Goal: Task Accomplishment & Management: Manage account settings

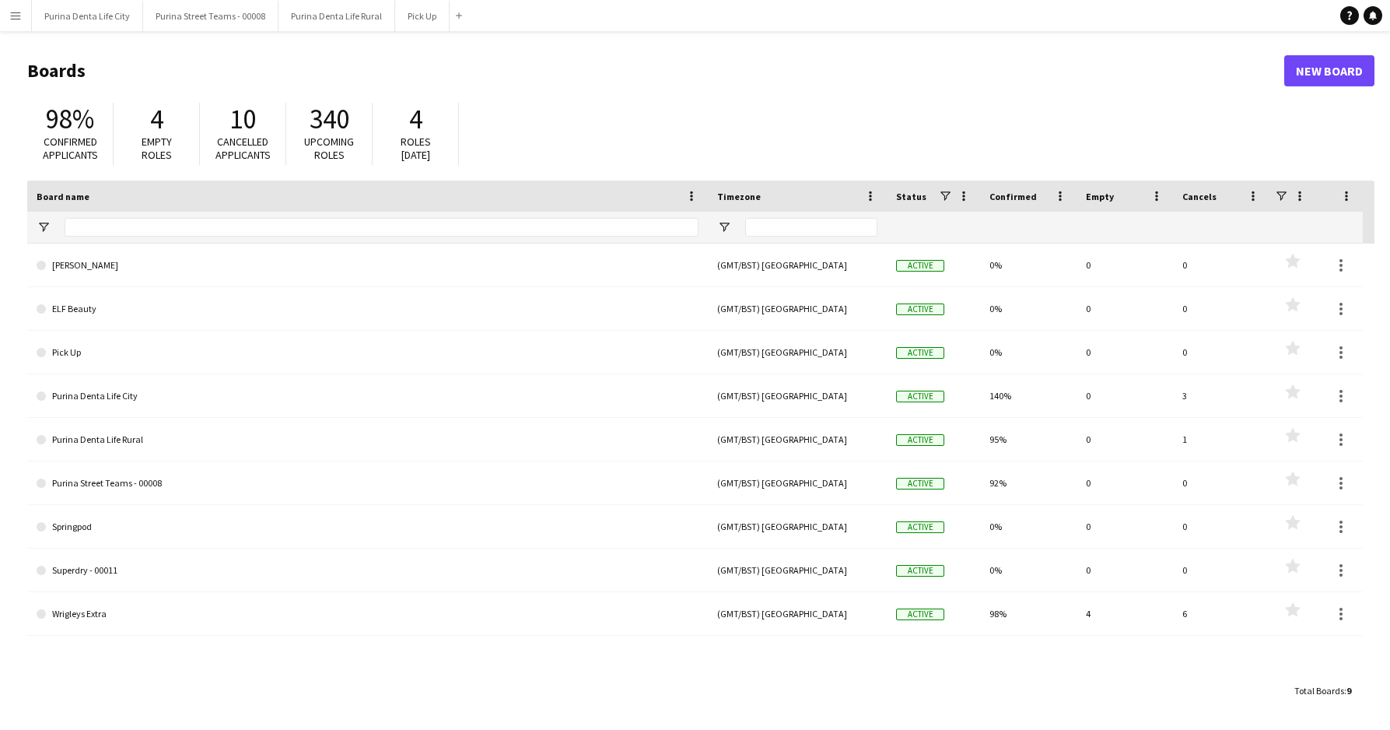
click at [19, 16] on app-icon "Menu" at bounding box center [15, 15] width 12 height 12
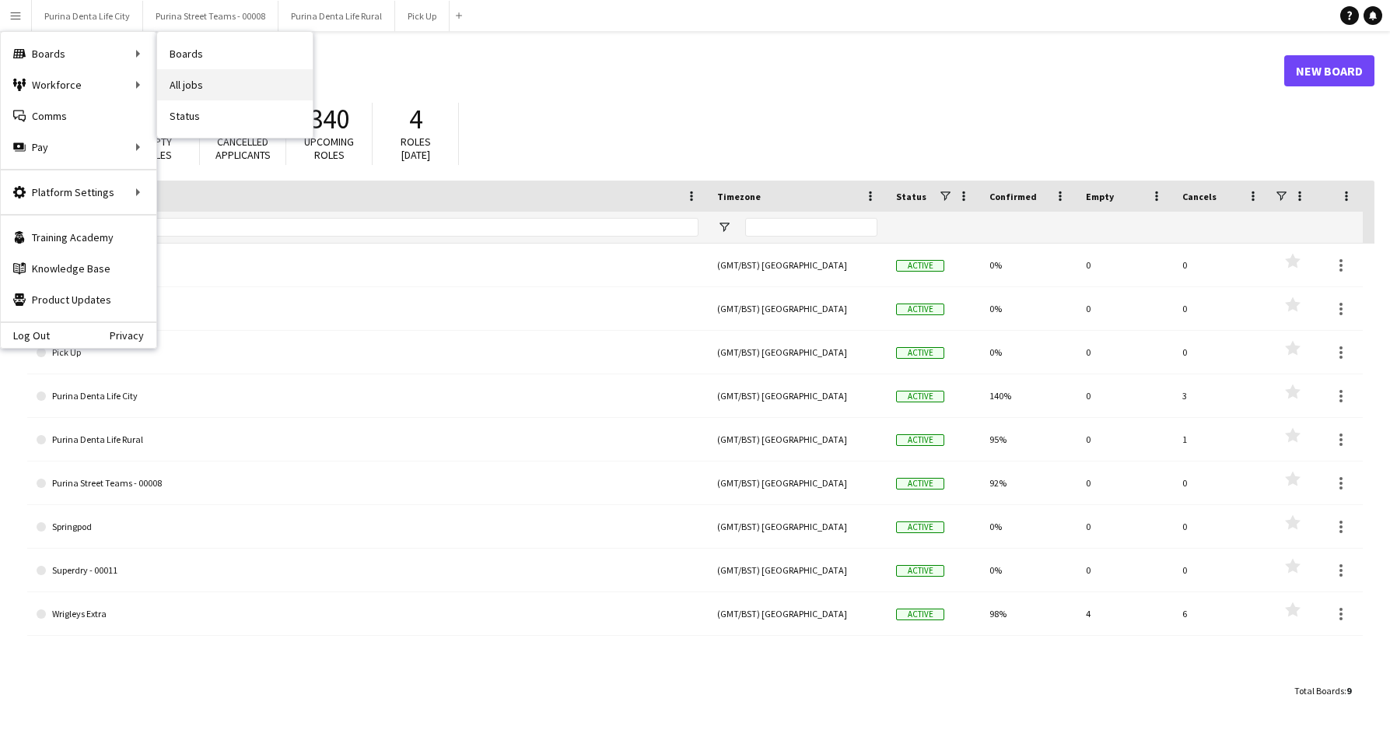
click at [201, 88] on link "All jobs" at bounding box center [235, 84] width 156 height 31
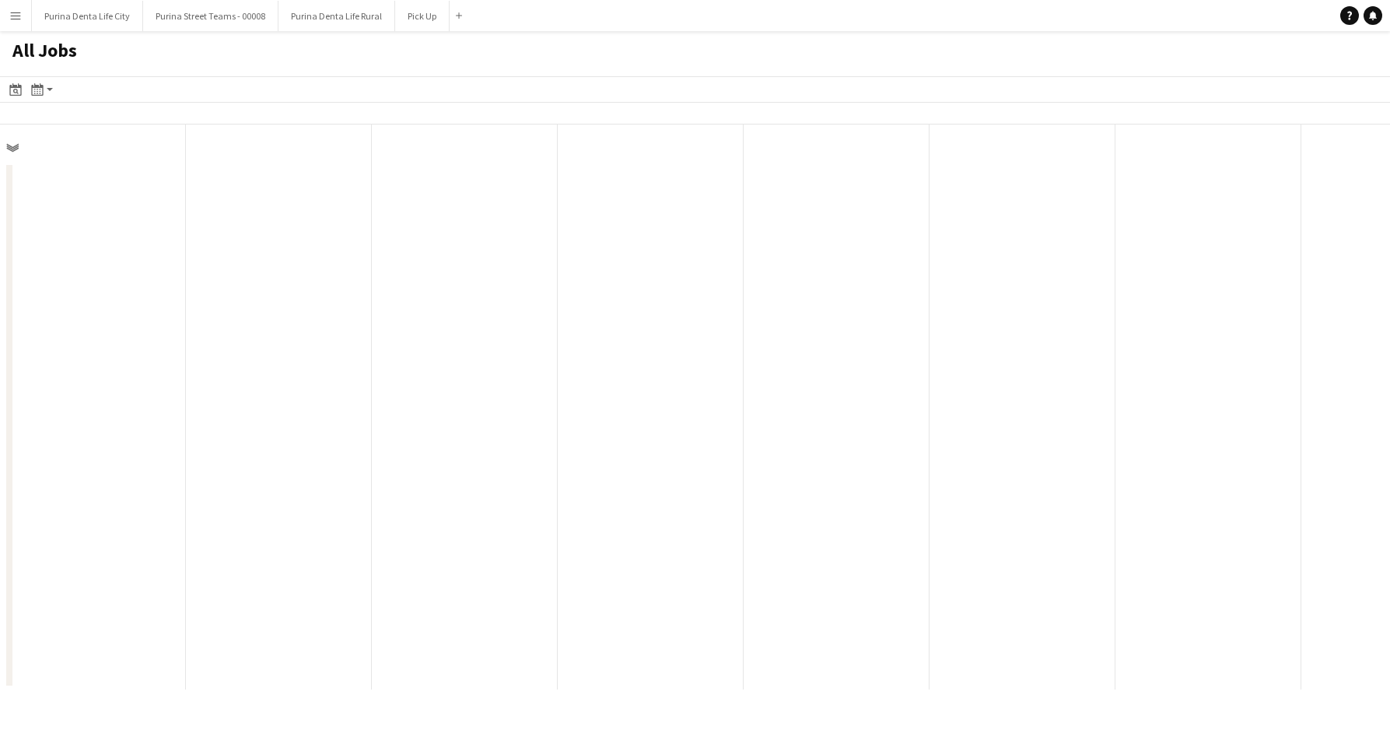
scroll to position [0, 372]
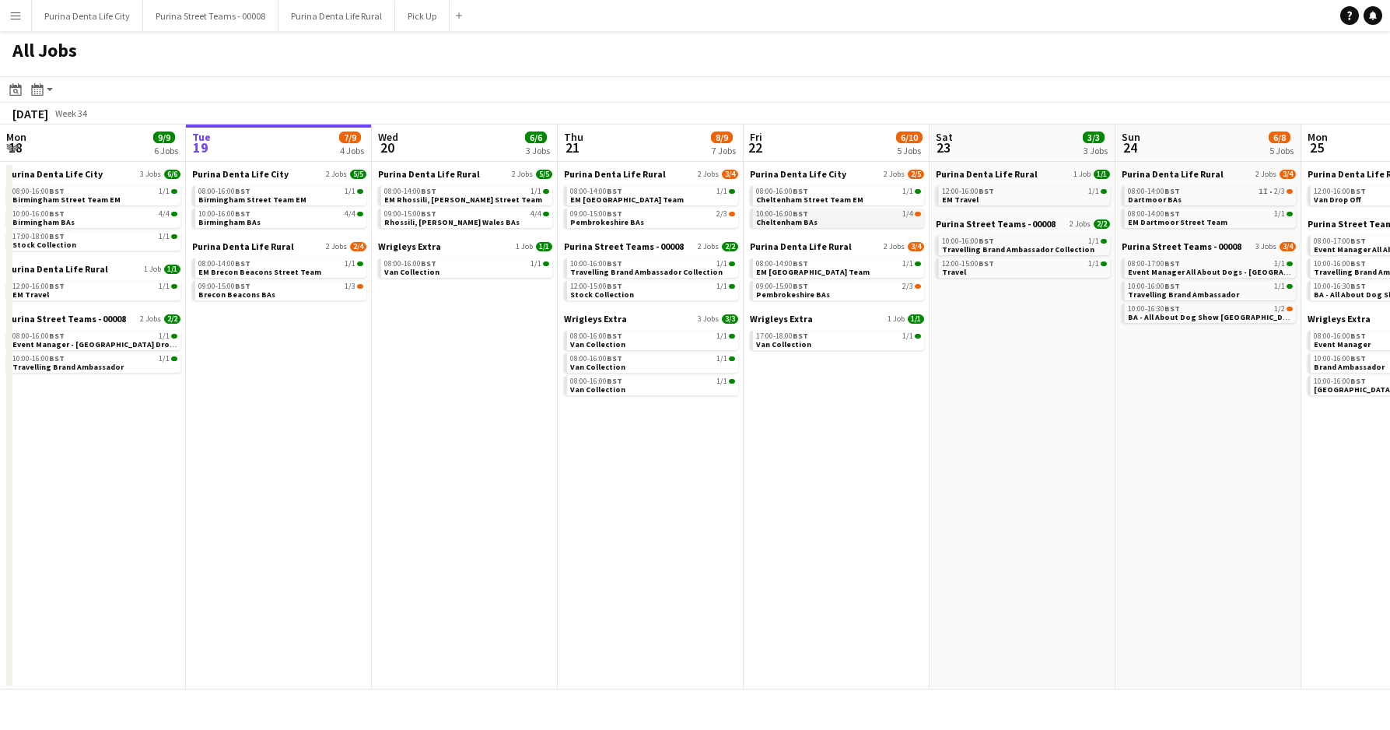
click at [874, 214] on div "10:00-16:00 BST 1/4" at bounding box center [838, 214] width 165 height 8
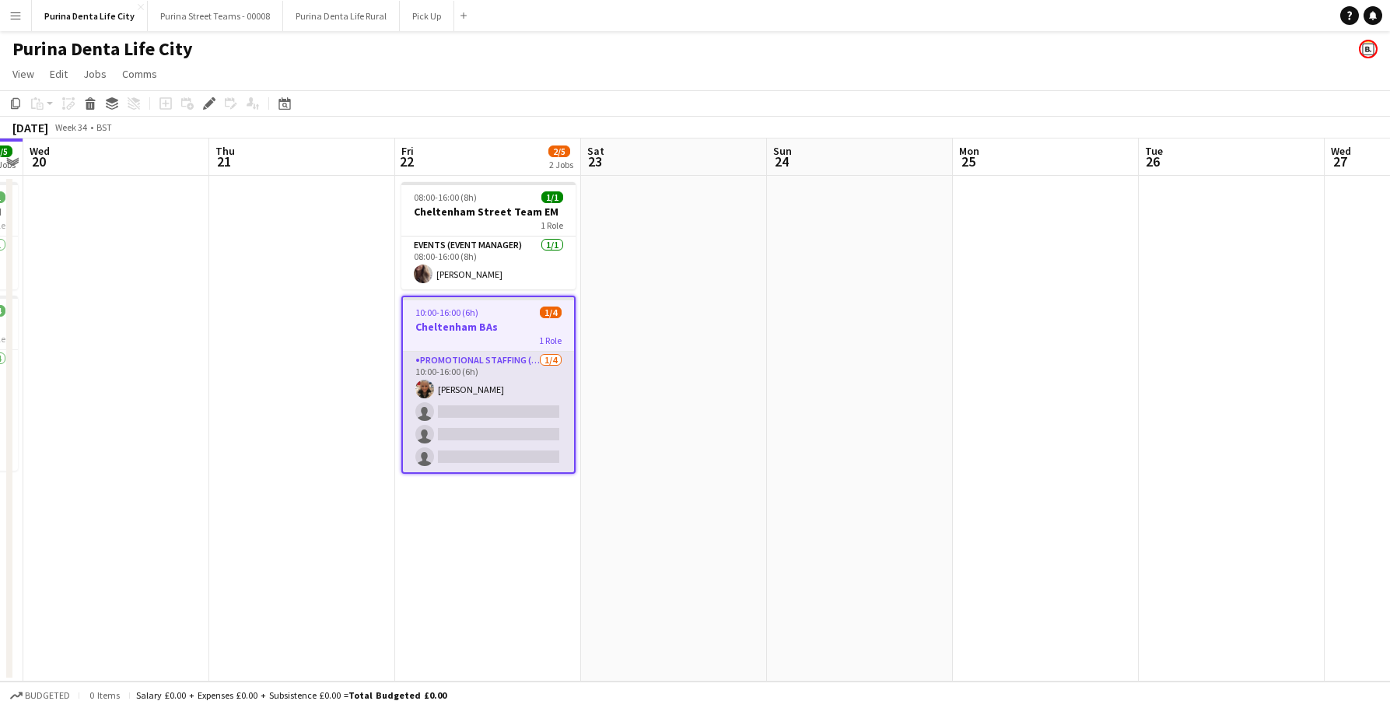
scroll to position [0, 535]
click at [471, 435] on app-card-role "Promotional Staffing (Brand Ambassadors) [DATE] 10:00-16:00 (6h) [PERSON_NAME] …" at bounding box center [487, 412] width 171 height 121
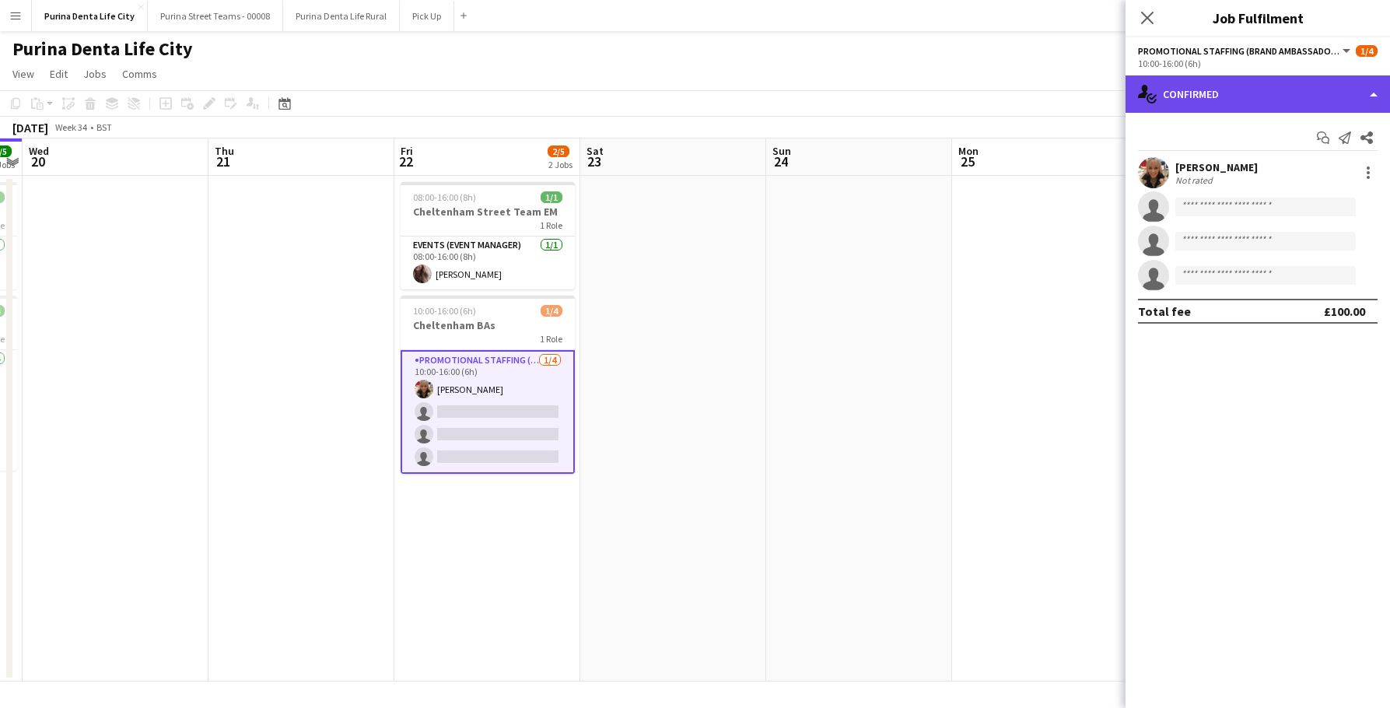
click at [1205, 90] on div "single-neutral-actions-check-2 Confirmed" at bounding box center [1258, 93] width 264 height 37
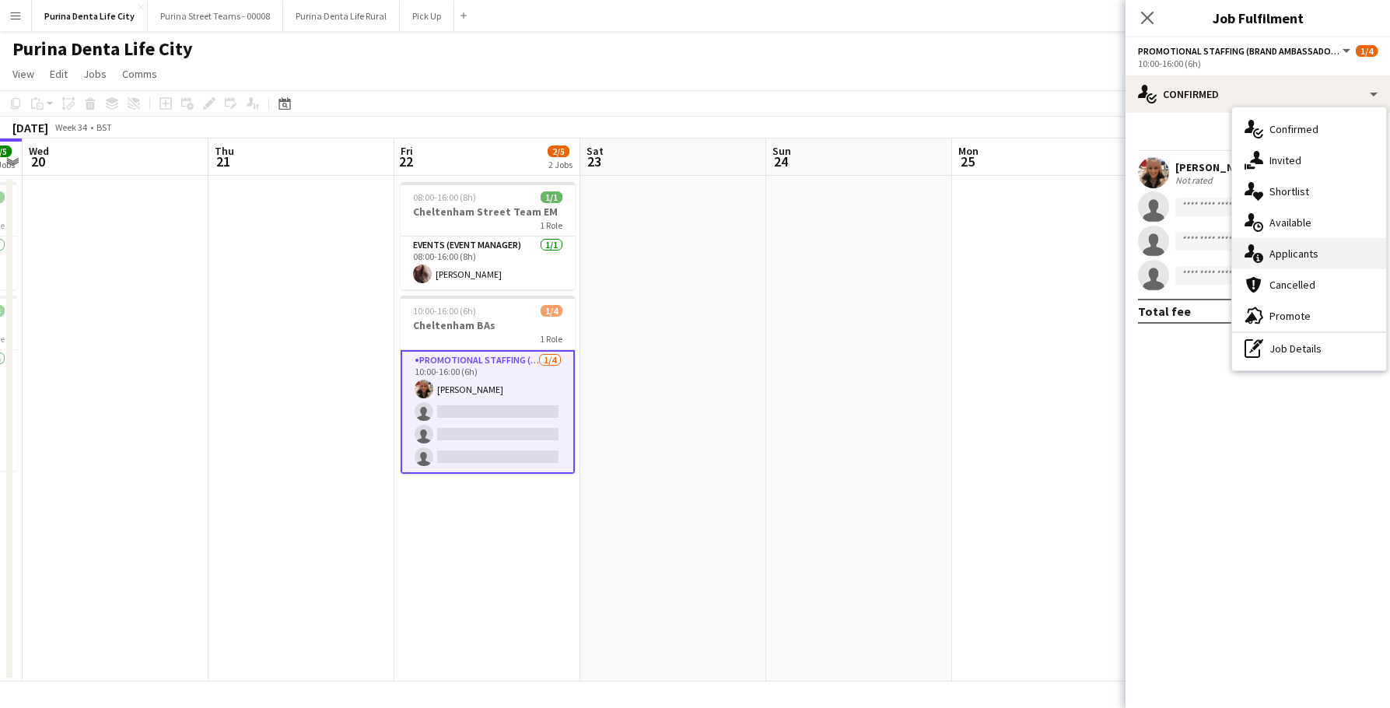
click at [1278, 251] on div "single-neutral-actions-information Applicants" at bounding box center [1309, 253] width 154 height 31
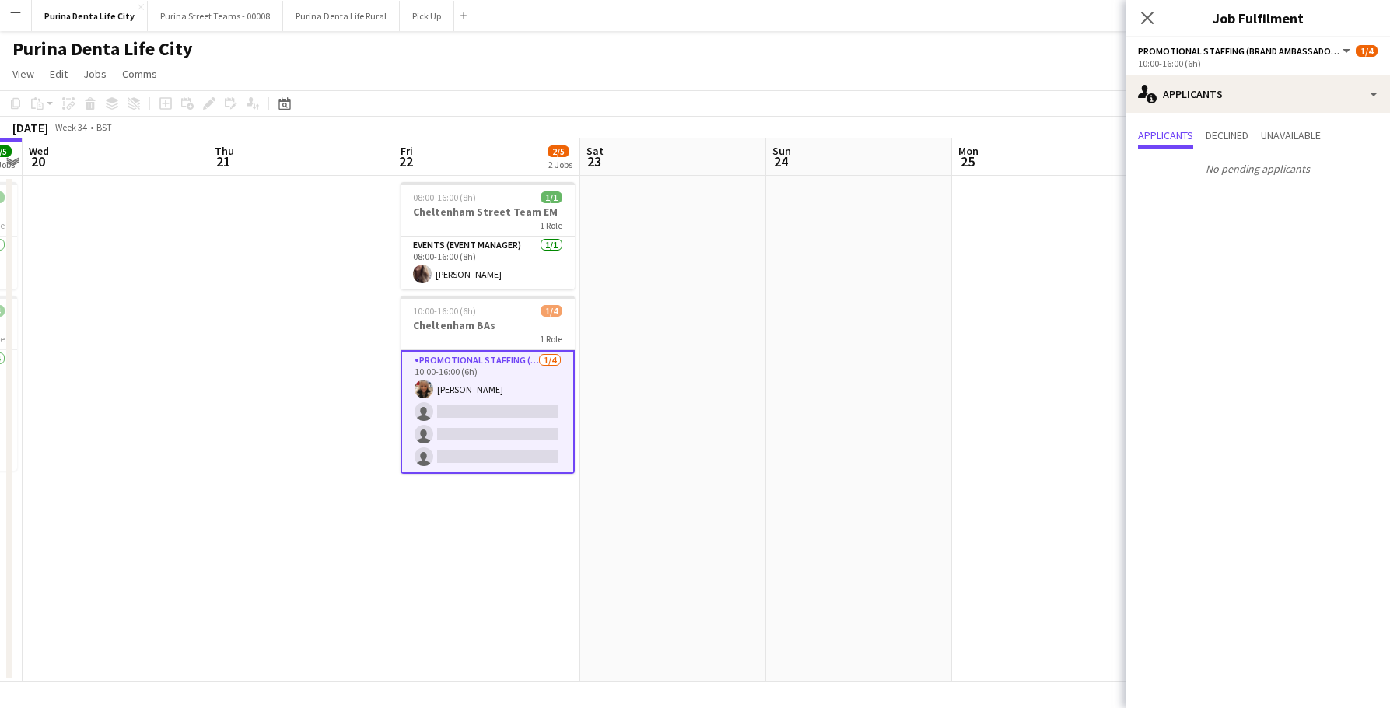
click at [1239, 74] on app-options-switcher "Promotional Staffing (Brand Ambassadors) All roles Promotional Staffing (Brand …" at bounding box center [1258, 56] width 264 height 38
click at [1250, 105] on div "single-neutral-actions-information Applicants" at bounding box center [1258, 93] width 264 height 37
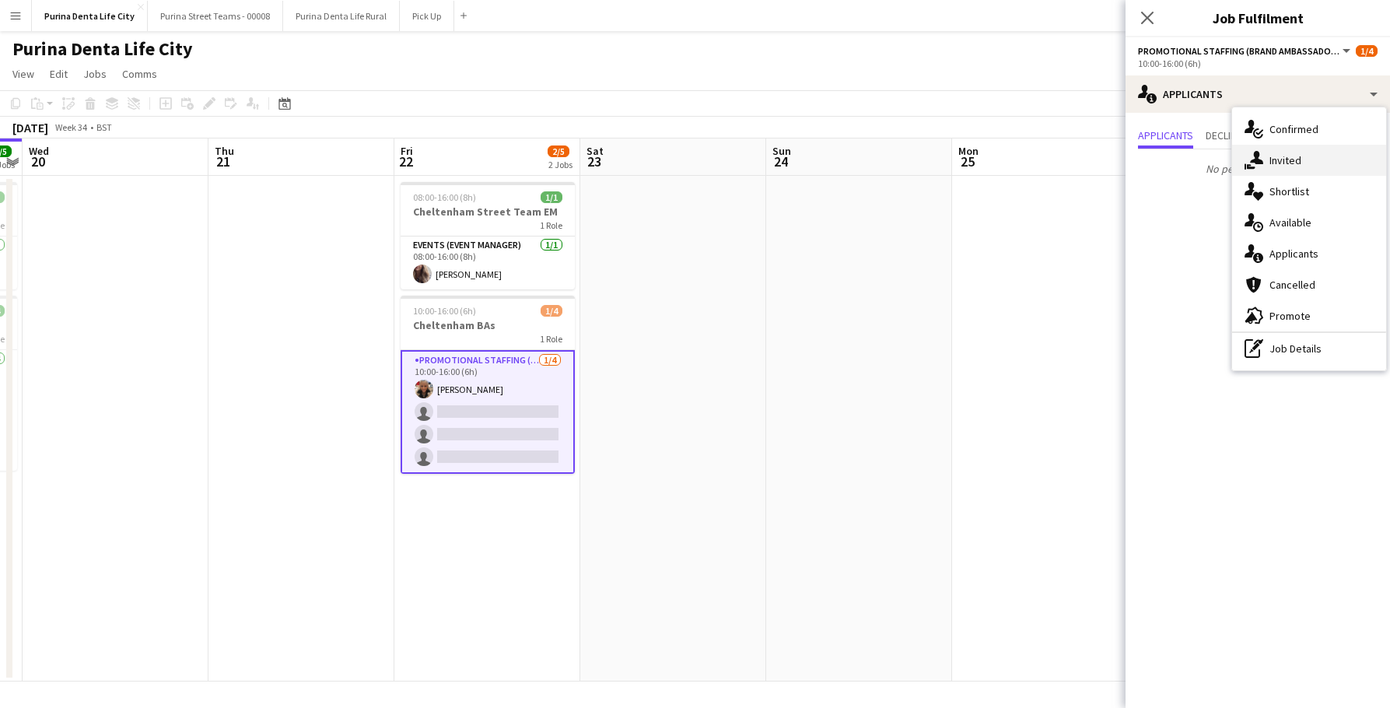
click at [1278, 168] on div "single-neutral-actions-share-1 Invited" at bounding box center [1309, 160] width 154 height 31
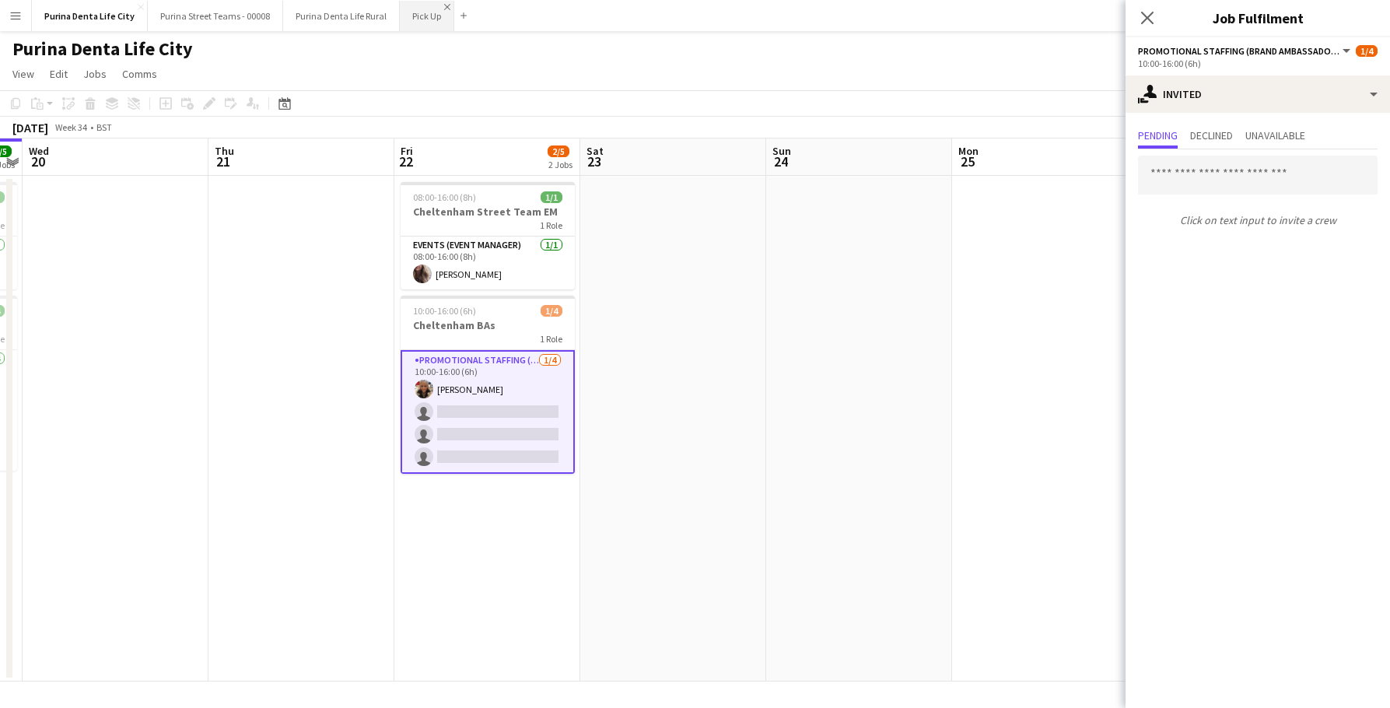
click at [444, 7] on app-icon "Close" at bounding box center [447, 7] width 6 height 6
click at [381, 6] on button "Purina Denta Life Rural Close" at bounding box center [341, 16] width 117 height 30
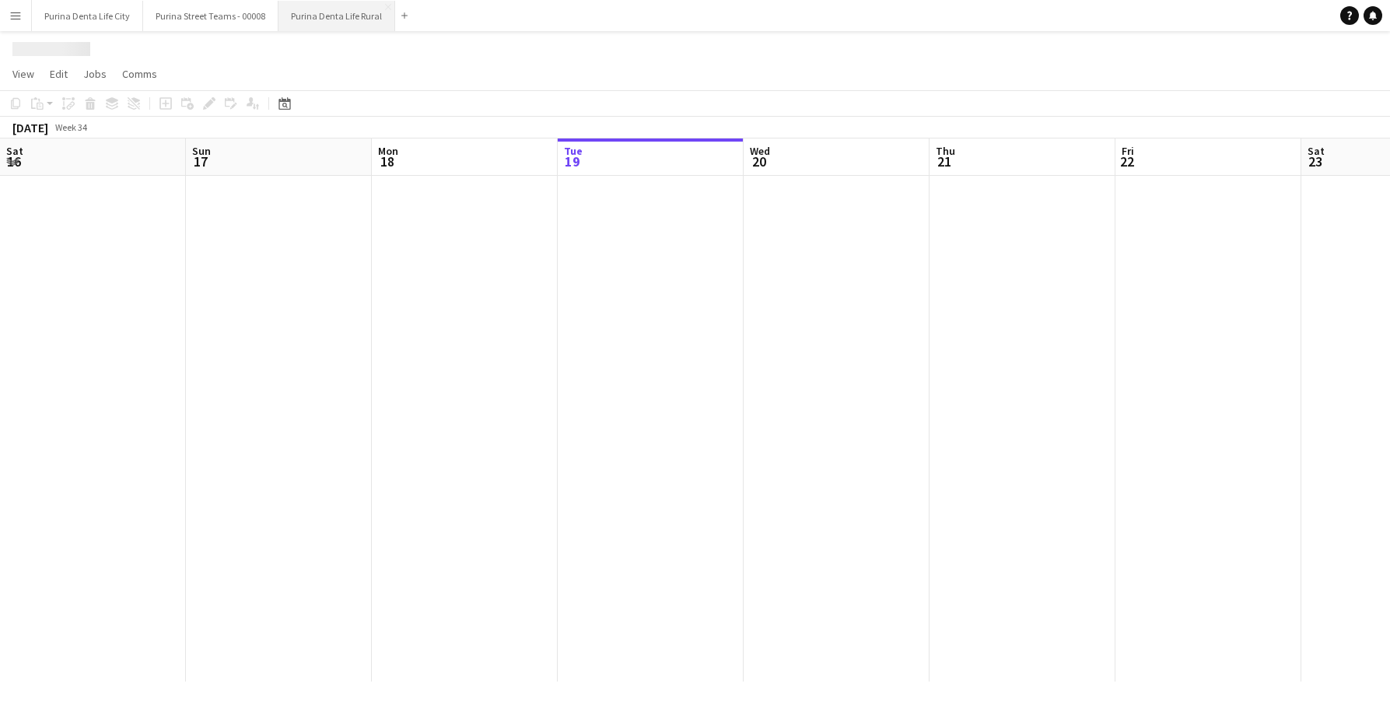
scroll to position [0, 372]
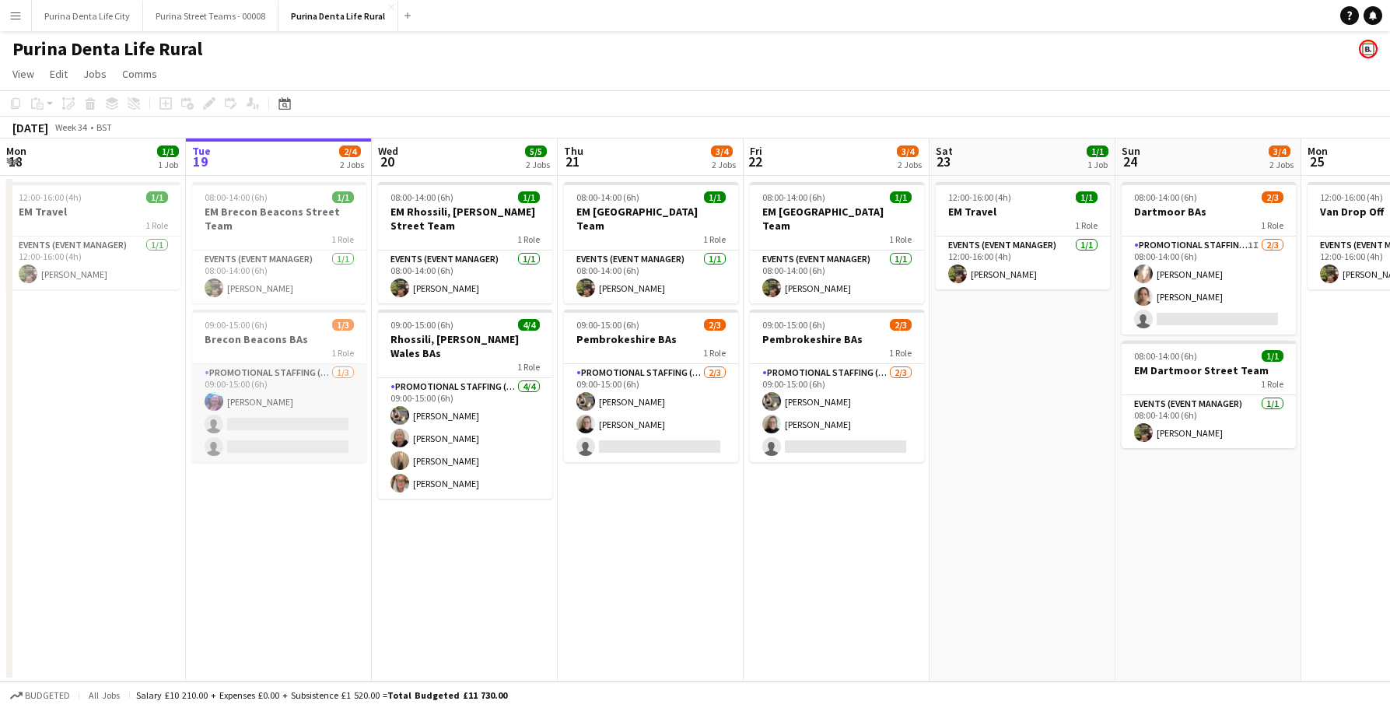
click at [275, 398] on app-card-role "Promotional Staffing (Brand Ambassadors) [DATE] 09:00-15:00 (6h) [PERSON_NAME] …" at bounding box center [279, 413] width 174 height 98
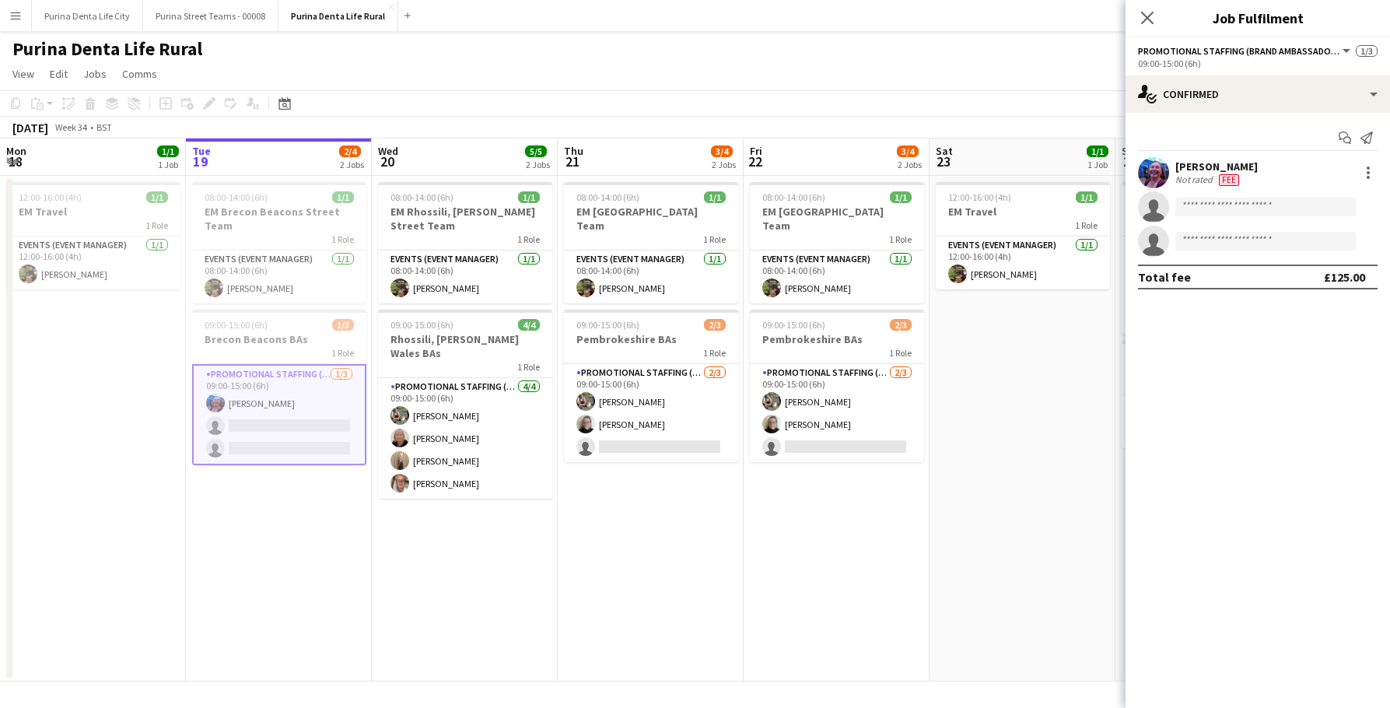
click at [1186, 121] on div "Start chat Send notification [PERSON_NAME] Not rated Fee single-neutral-actions…" at bounding box center [1258, 207] width 264 height 189
click at [1203, 104] on div "single-neutral-actions-check-2 Confirmed" at bounding box center [1258, 93] width 264 height 37
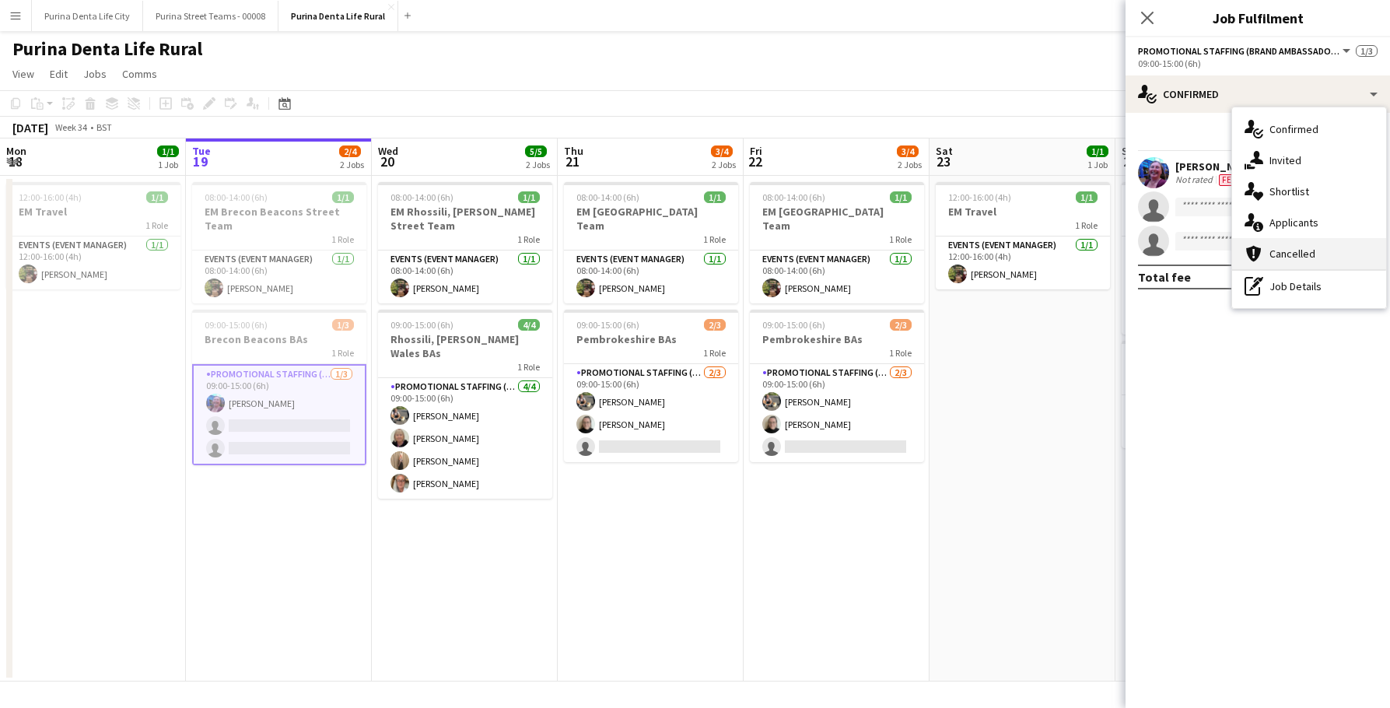
click at [1314, 257] on div "cancellation Cancelled" at bounding box center [1309, 253] width 154 height 31
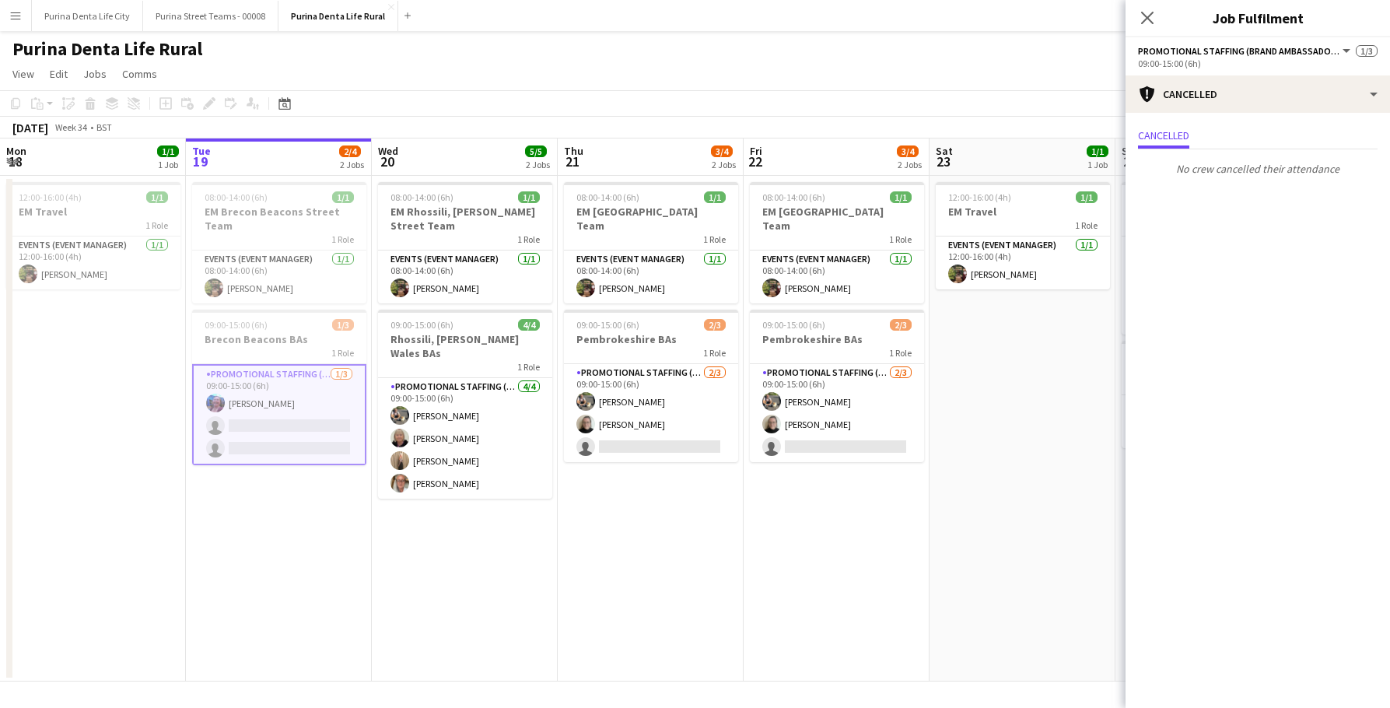
click at [583, 510] on app-date-cell "08:00-14:00 (6h) 1/1 EM [GEOGRAPHIC_DATA] Team 1 Role Events (Event Manager) [D…" at bounding box center [651, 429] width 186 height 506
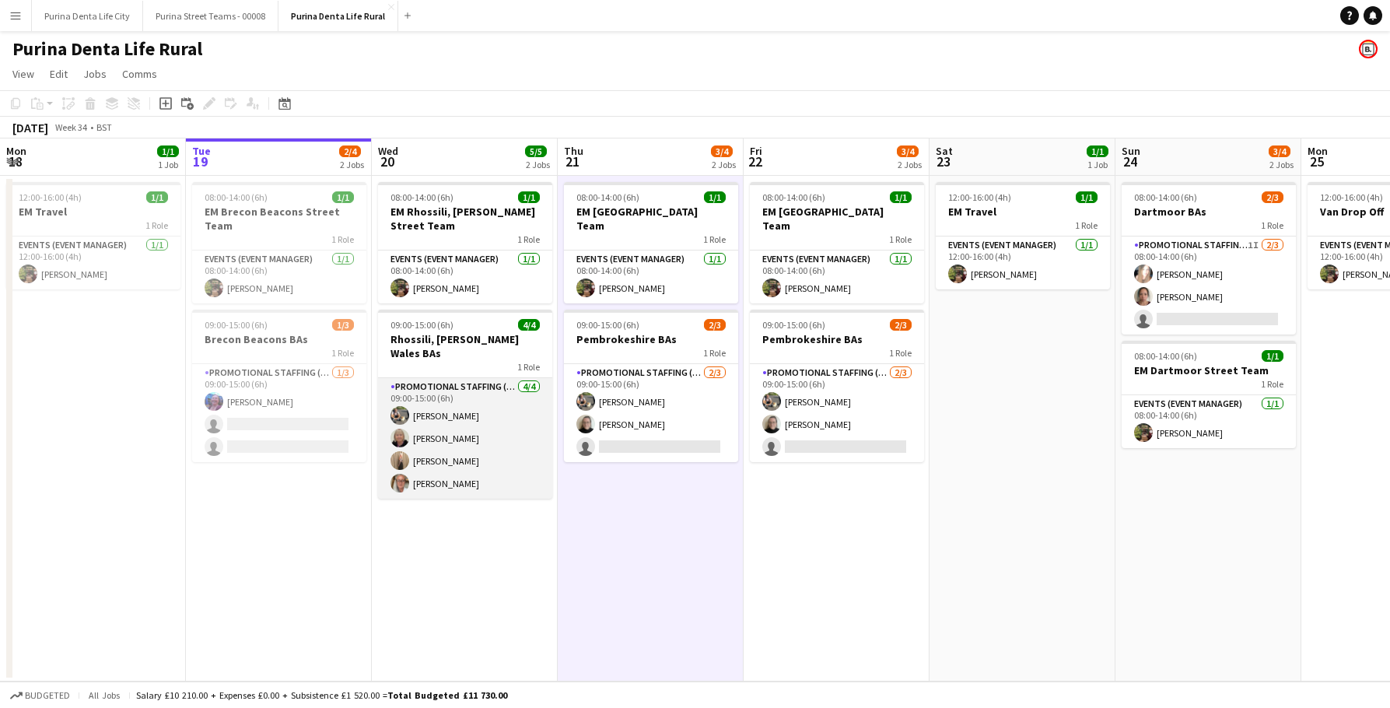
click at [475, 452] on app-card-role "Promotional Staffing (Brand Ambassadors) [DATE] 09:00-15:00 (6h) [PERSON_NAME] …" at bounding box center [465, 438] width 174 height 121
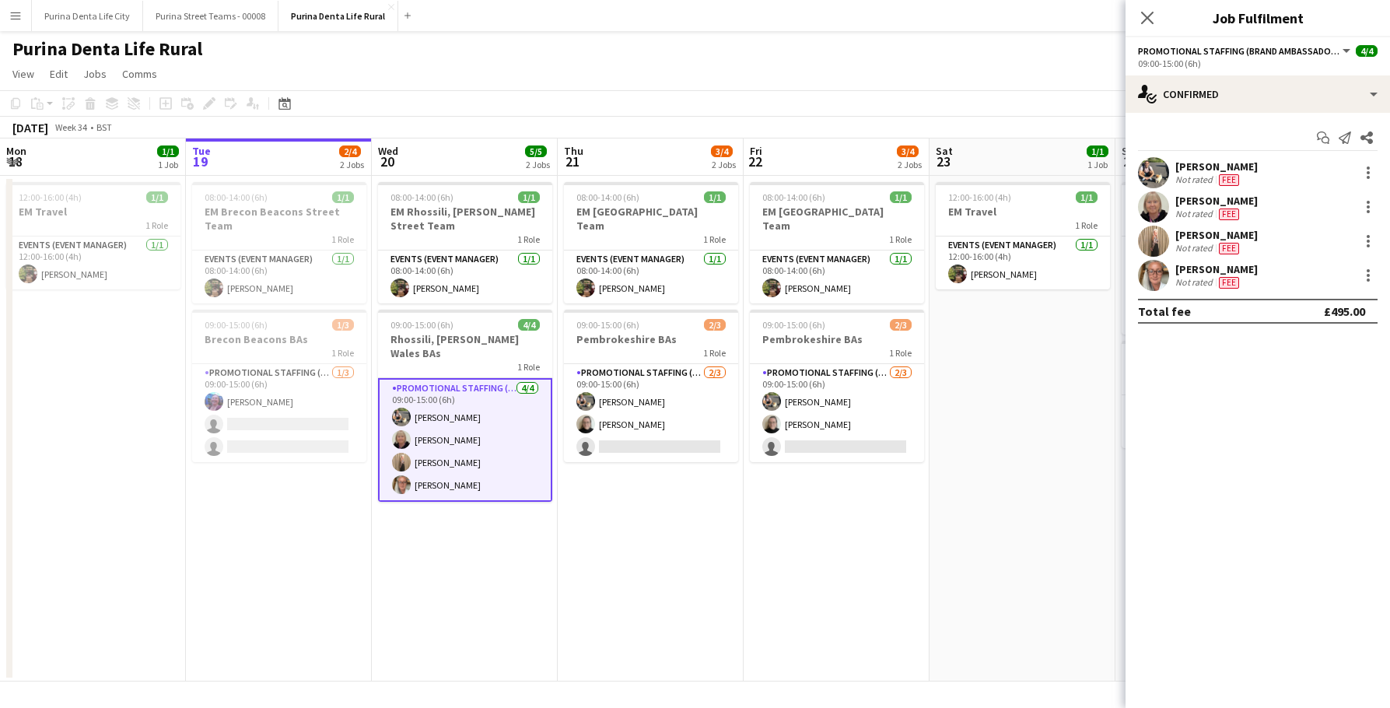
click at [863, 530] on app-date-cell "08:00-14:00 (6h) 1/1 EM [GEOGRAPHIC_DATA] Team 1 Role Events (Event Manager) [D…" at bounding box center [837, 429] width 186 height 506
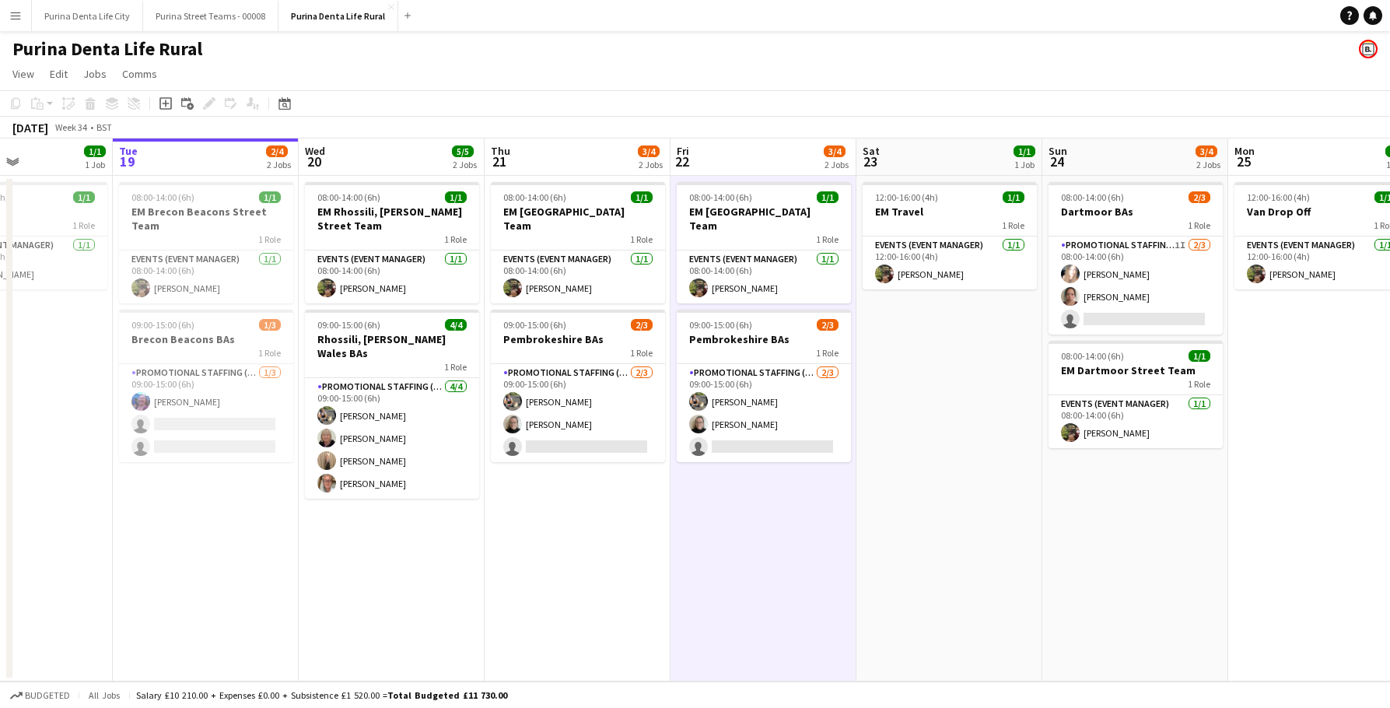
scroll to position [0, 443]
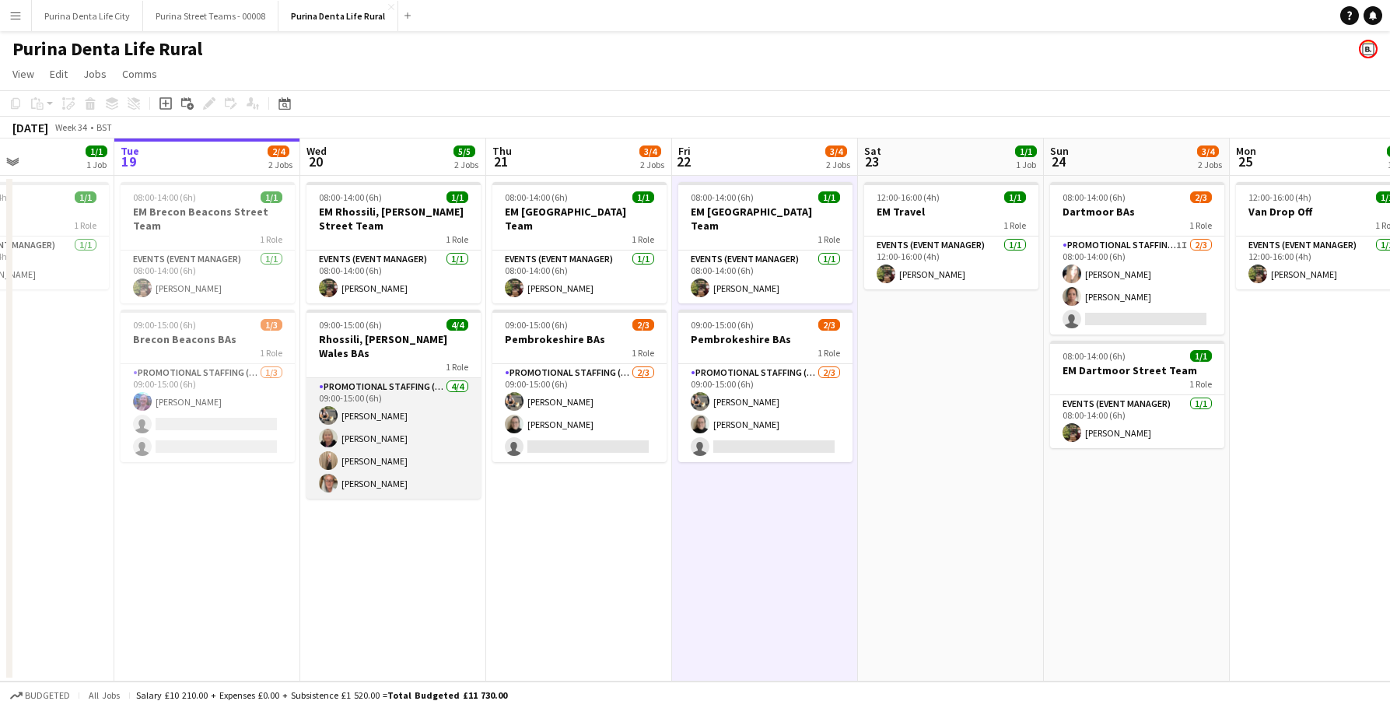
click at [428, 429] on app-card-role "Promotional Staffing (Brand Ambassadors) [DATE] 09:00-15:00 (6h) [PERSON_NAME] …" at bounding box center [394, 438] width 174 height 121
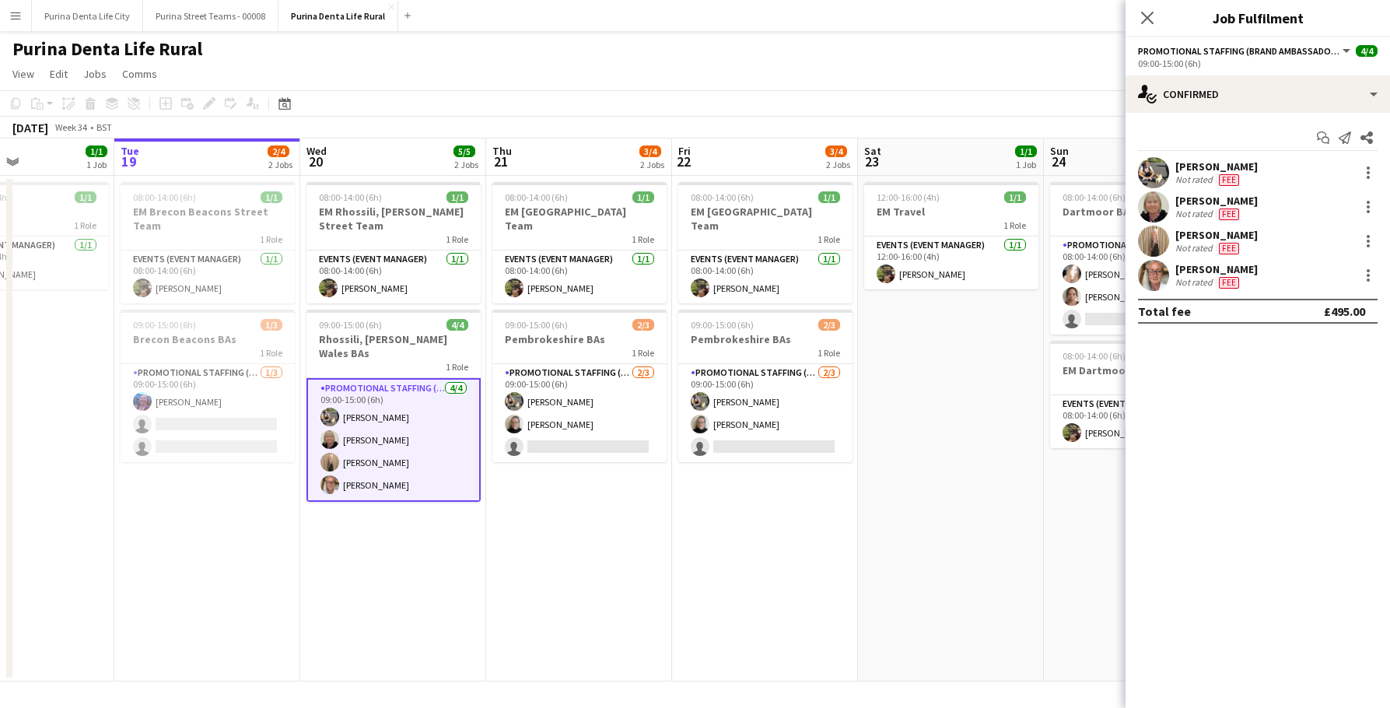
click at [1355, 178] on div "[PERSON_NAME] Not rated Fee" at bounding box center [1258, 172] width 264 height 31
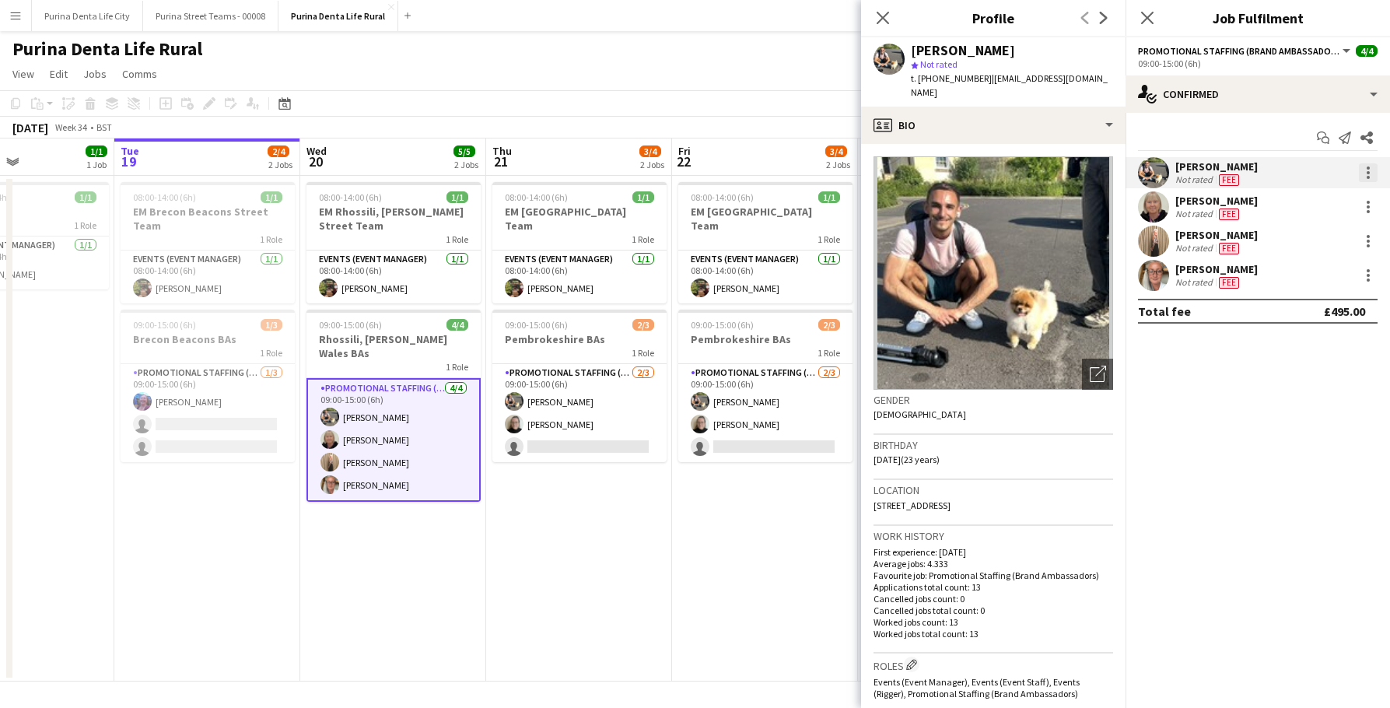
click at [1361, 172] on div at bounding box center [1368, 172] width 19 height 19
click at [1344, 191] on button "Edit fee" at bounding box center [1316, 201] width 121 height 37
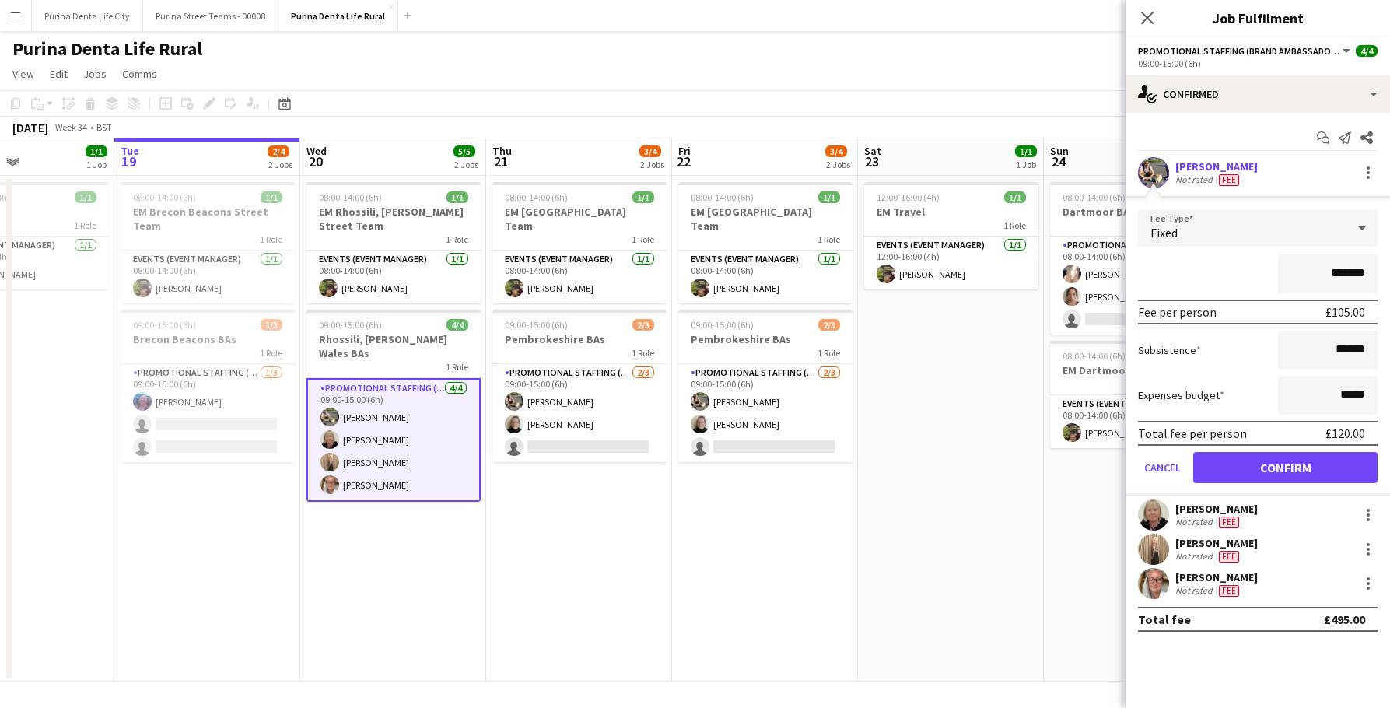
click at [436, 456] on app-card-role "Promotional Staffing (Brand Ambassadors) [DATE] 09:00-15:00 (6h) [PERSON_NAME] …" at bounding box center [394, 440] width 174 height 124
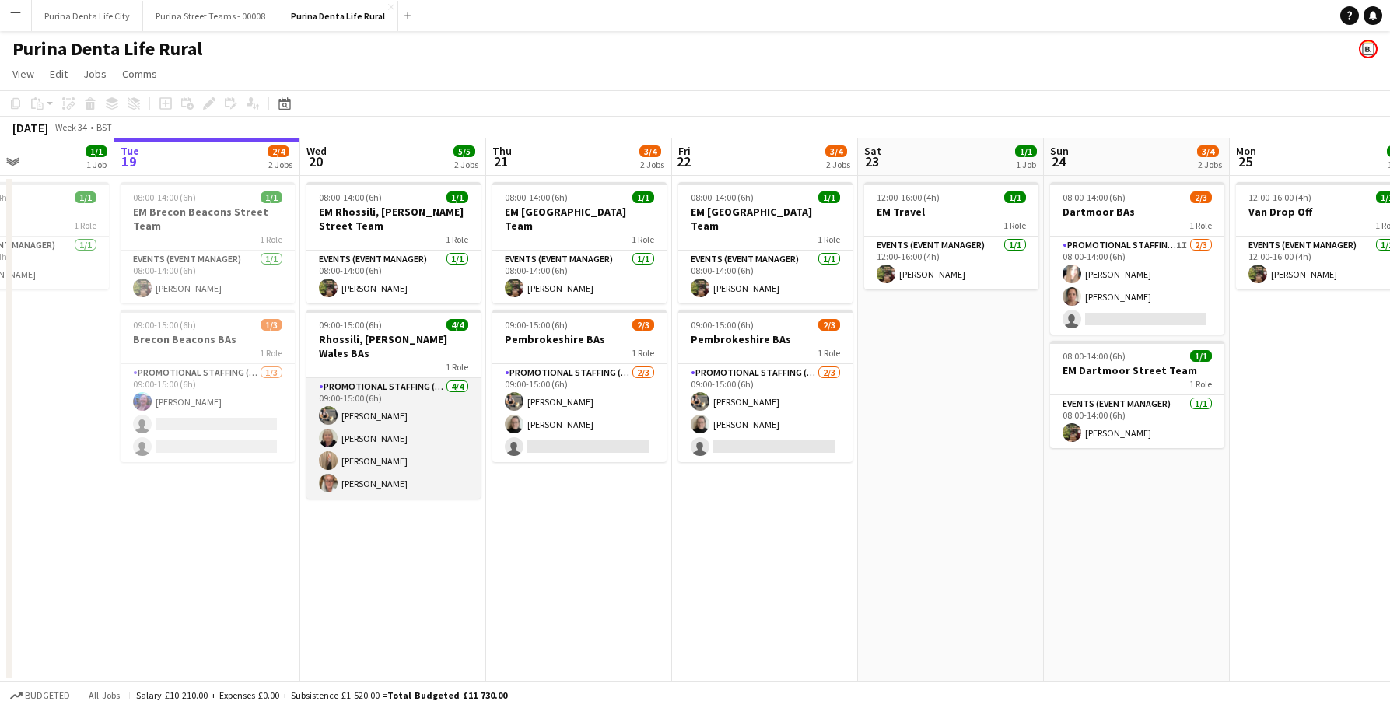
click at [422, 438] on app-card-role "Promotional Staffing (Brand Ambassadors) [DATE] 09:00-15:00 (6h) [PERSON_NAME] …" at bounding box center [394, 438] width 174 height 121
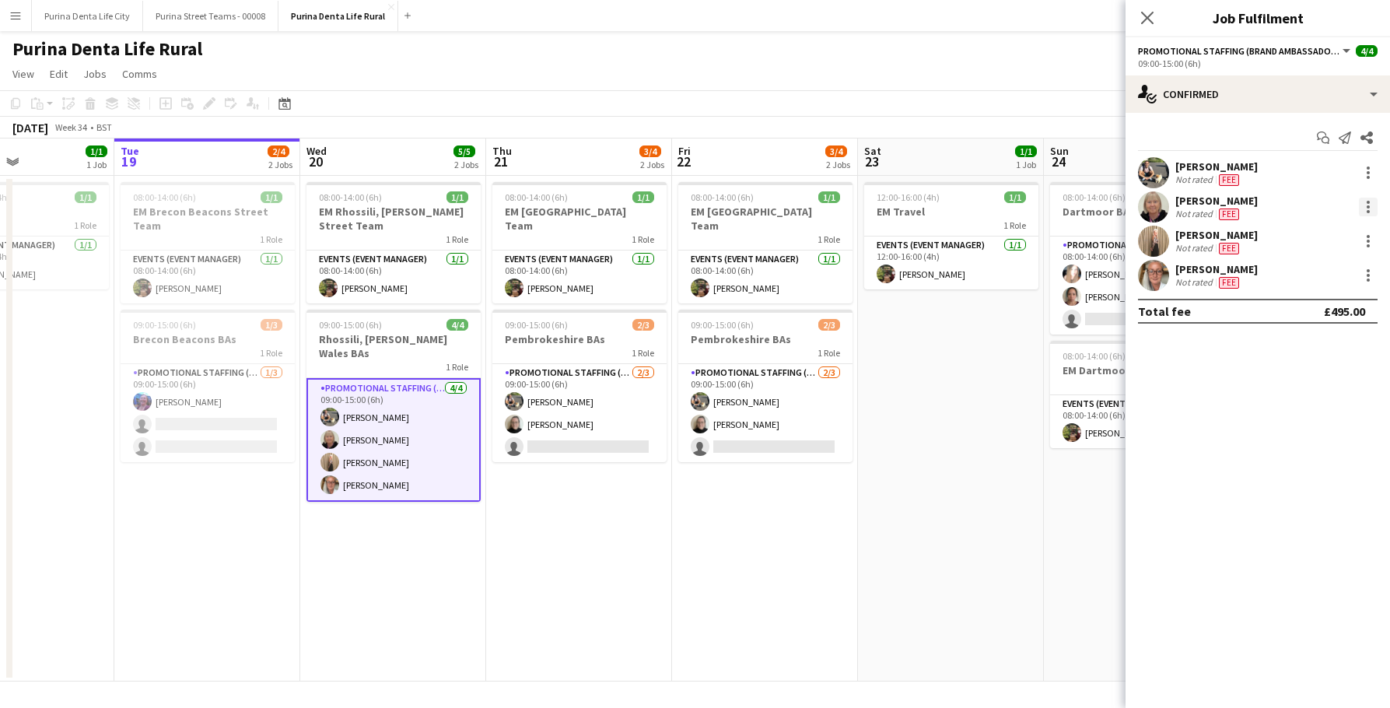
click at [1364, 202] on div at bounding box center [1368, 207] width 19 height 19
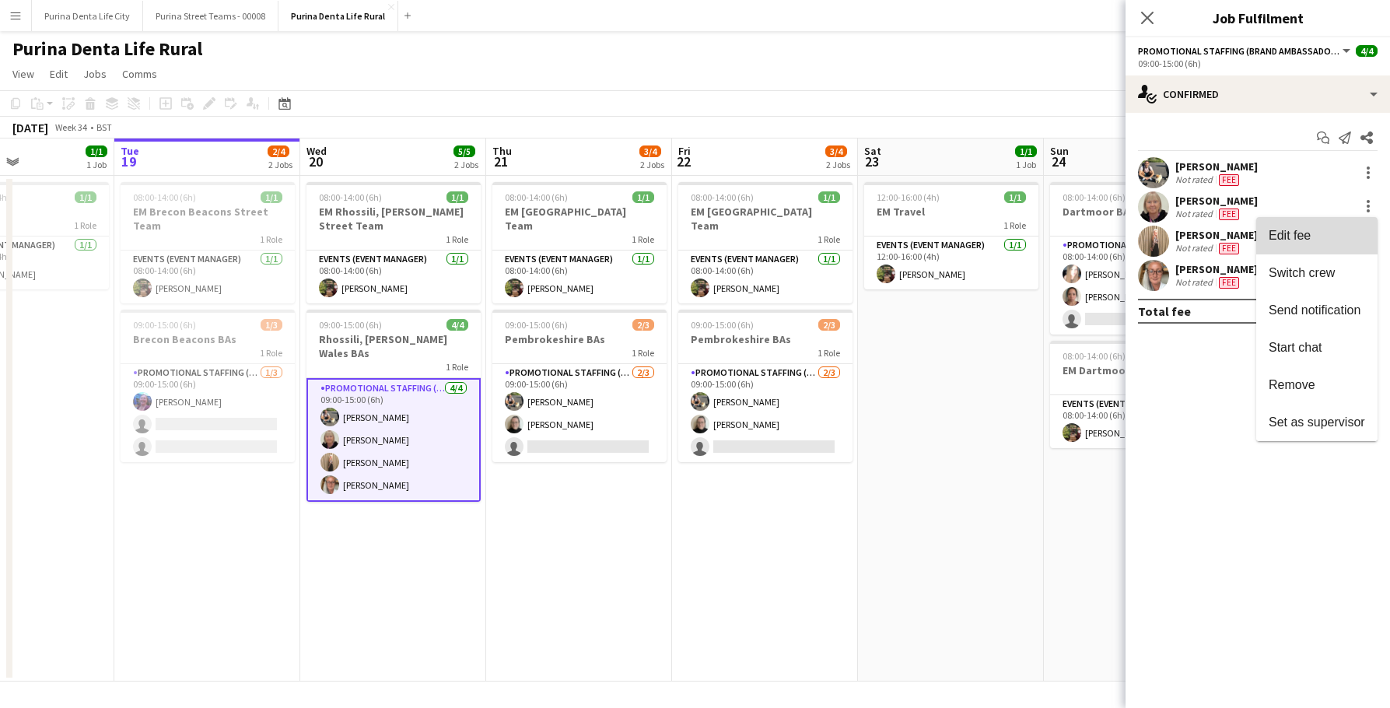
click at [1316, 252] on button "Edit fee" at bounding box center [1316, 235] width 121 height 37
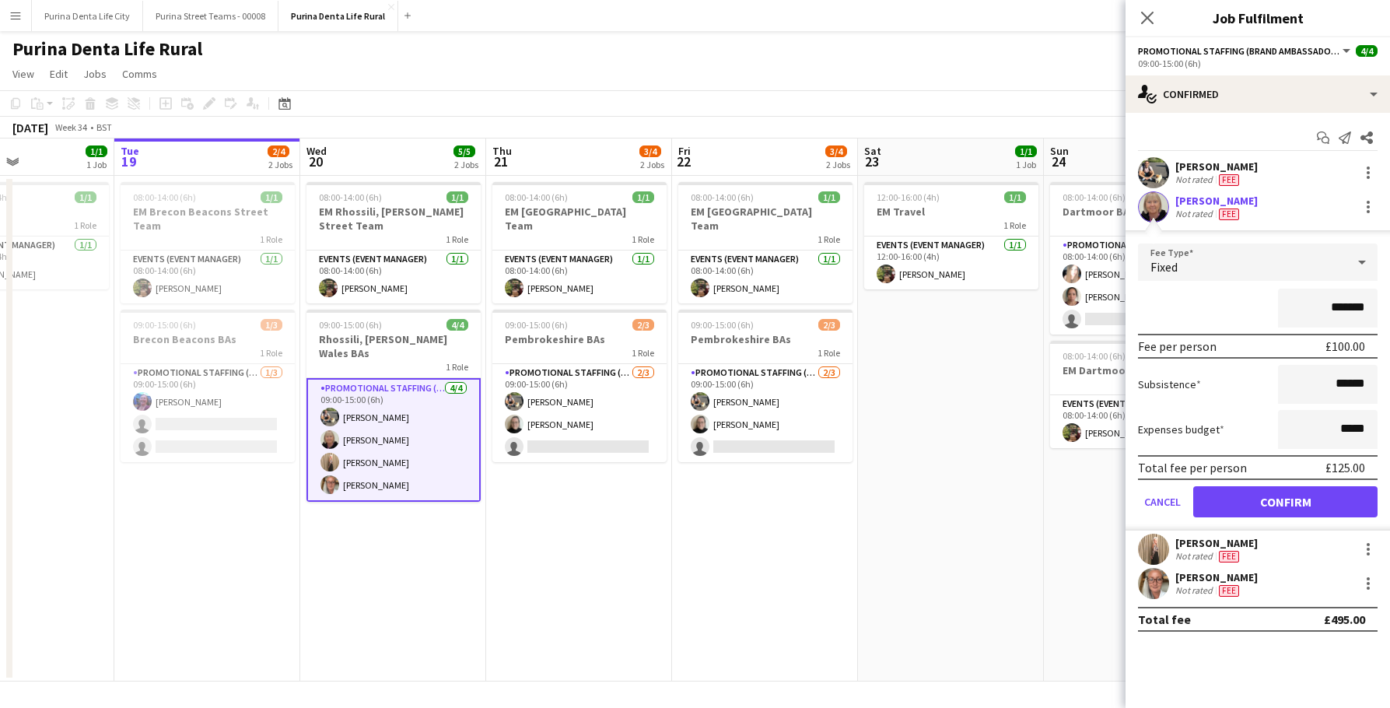
click at [408, 407] on app-card-role "Promotional Staffing (Brand Ambassadors) [DATE] 09:00-15:00 (6h) [PERSON_NAME] …" at bounding box center [394, 440] width 174 height 124
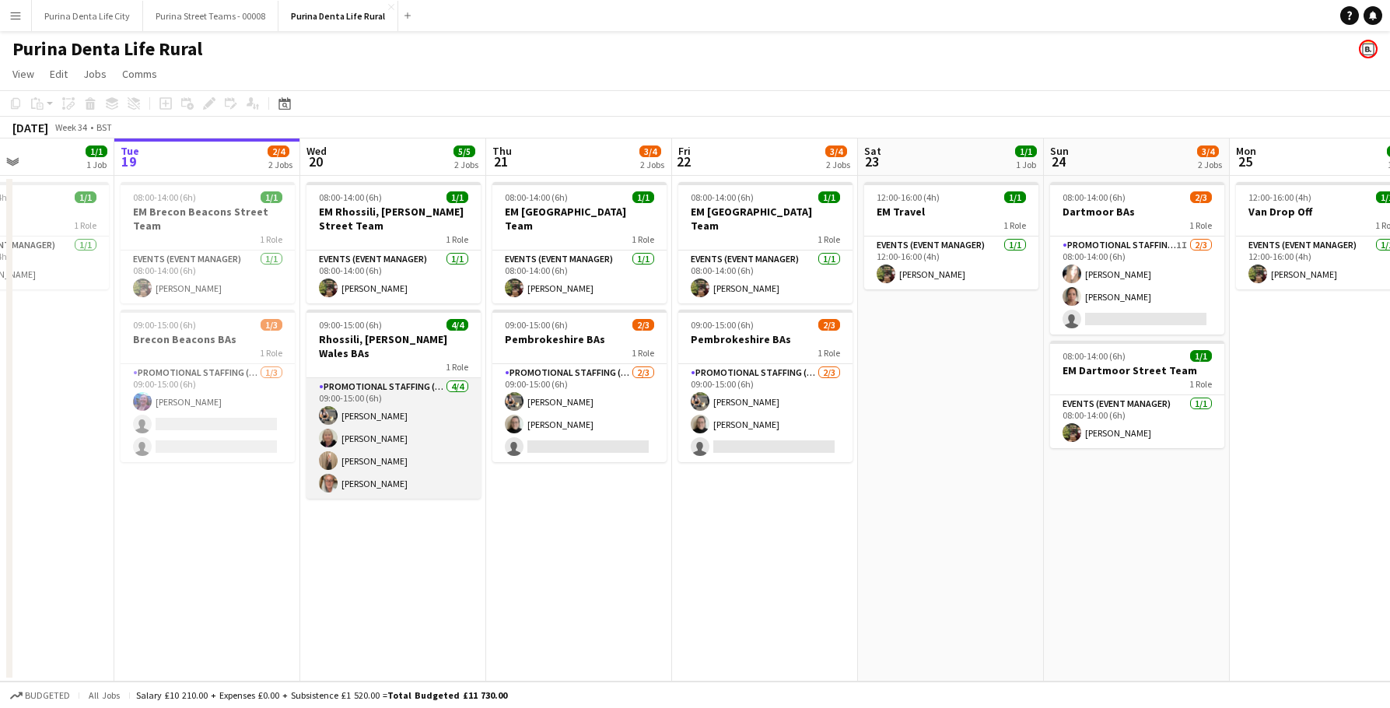
click at [403, 422] on app-card-role "Promotional Staffing (Brand Ambassadors) [DATE] 09:00-15:00 (6h) [PERSON_NAME] …" at bounding box center [394, 438] width 174 height 121
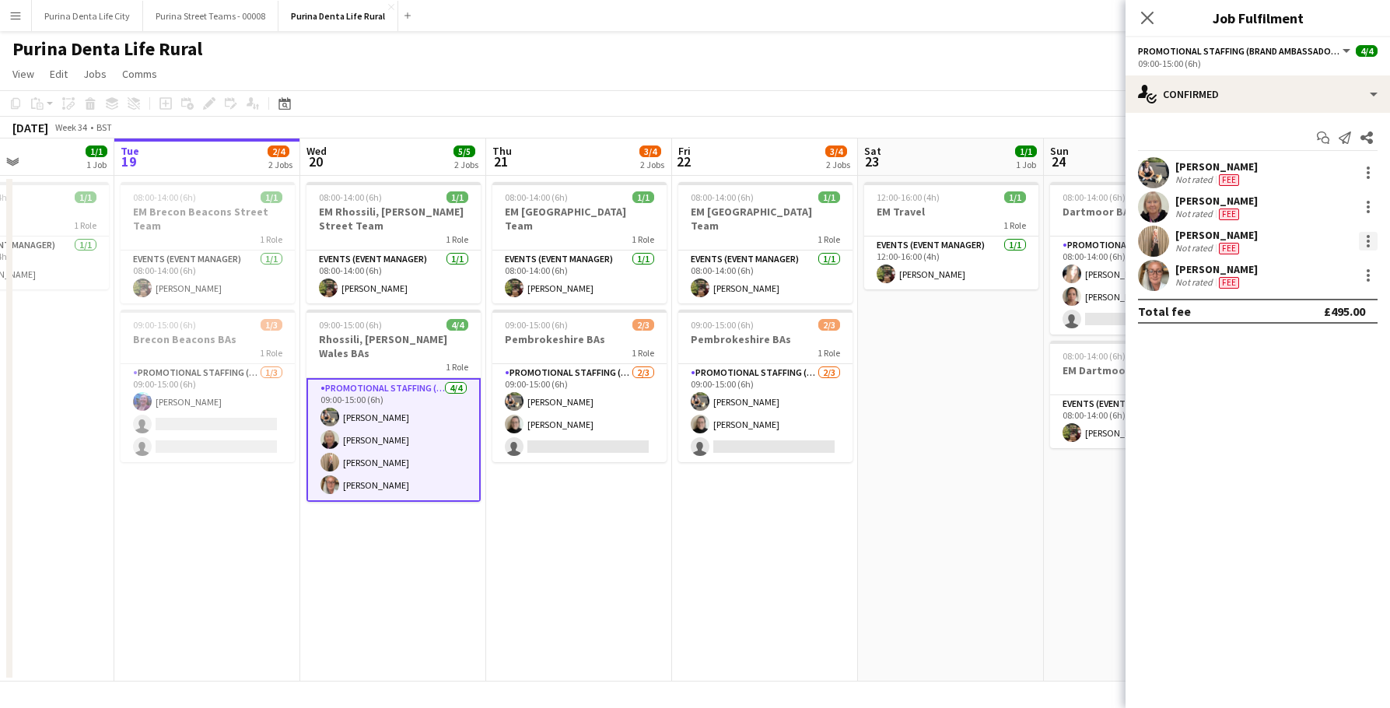
click at [1363, 244] on div at bounding box center [1368, 241] width 19 height 19
click at [1333, 269] on span "Edit fee" at bounding box center [1317, 270] width 96 height 14
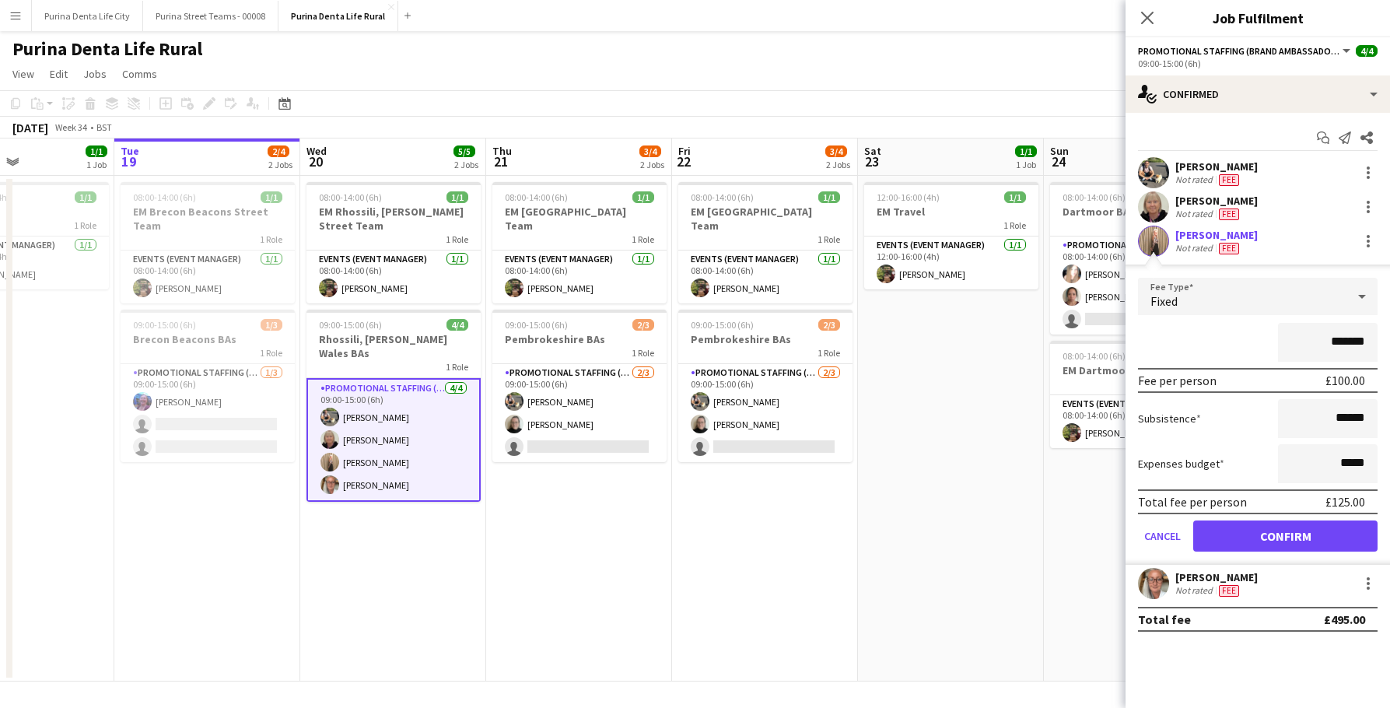
click at [372, 422] on app-card-role "Promotional Staffing (Brand Ambassadors) [DATE] 09:00-15:00 (6h) [PERSON_NAME] …" at bounding box center [394, 440] width 174 height 124
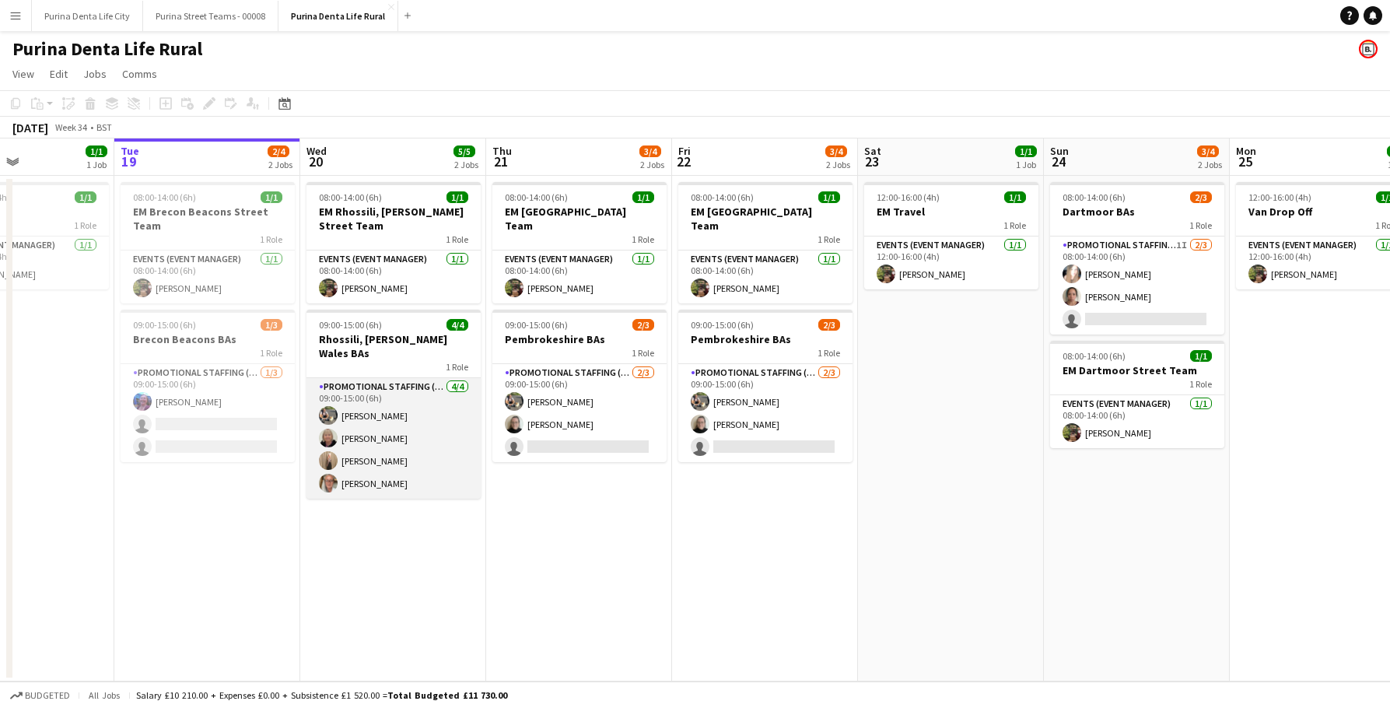
click at [413, 419] on app-card-role "Promotional Staffing (Brand Ambassadors) [DATE] 09:00-15:00 (6h) [PERSON_NAME] …" at bounding box center [394, 438] width 174 height 121
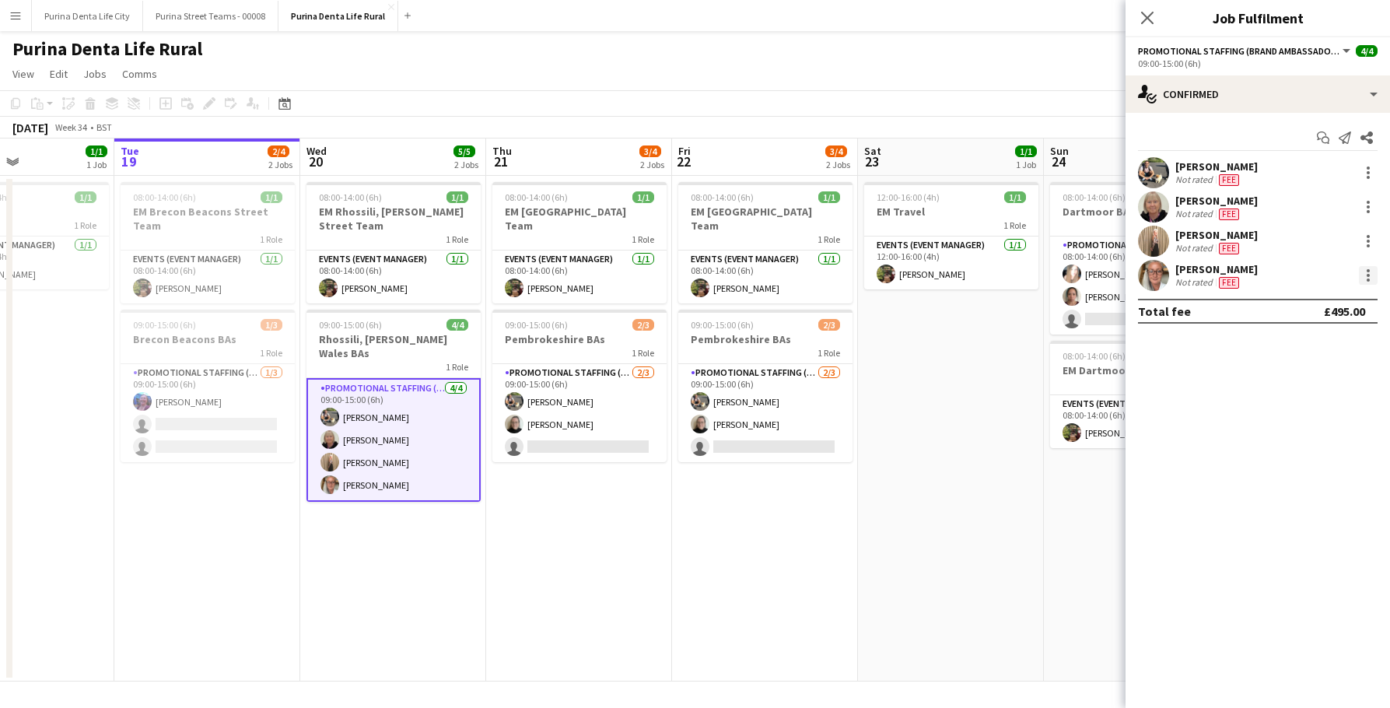
click at [1369, 275] on div at bounding box center [1368, 275] width 3 height 3
click at [1345, 296] on button "Edit fee" at bounding box center [1316, 303] width 121 height 37
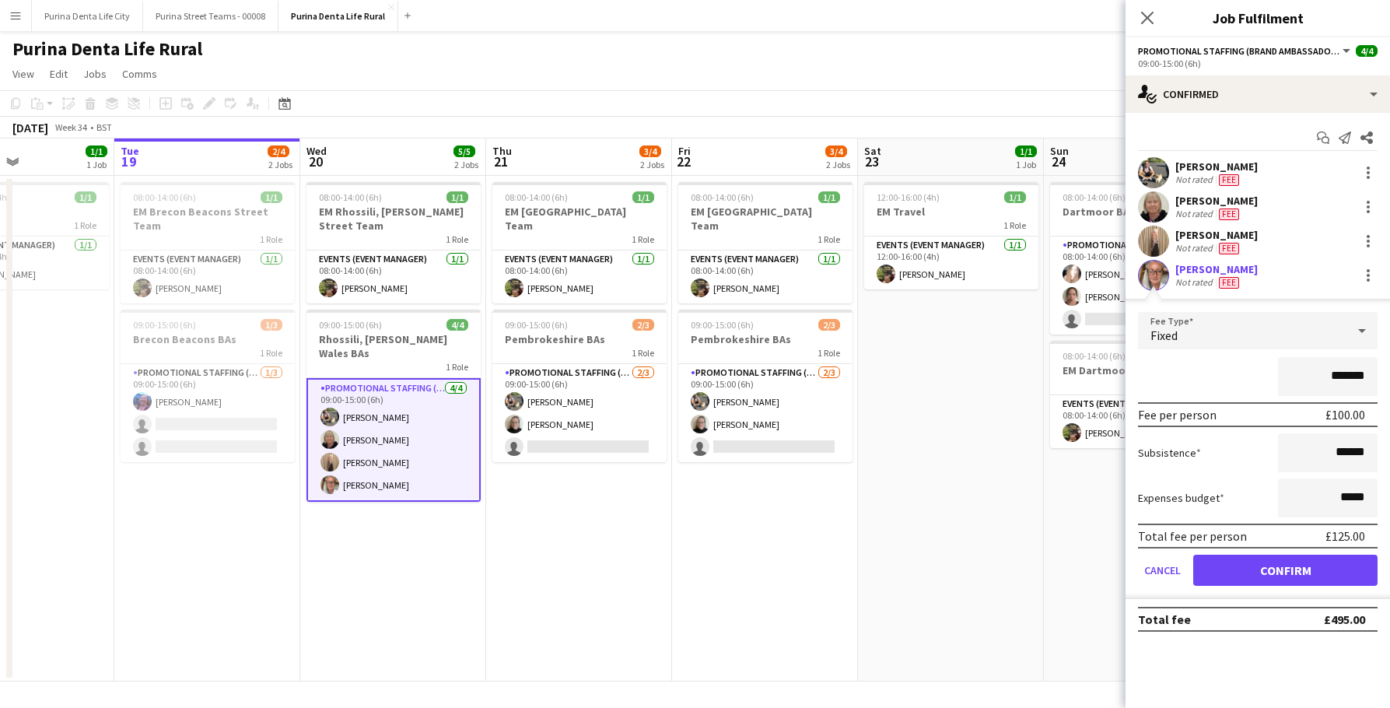
click at [918, 563] on app-date-cell "12:00-16:00 (4h) 1/1 EM Travel 1 Role Events (Event Manager) [DATE] 12:00-16:00…" at bounding box center [951, 429] width 186 height 506
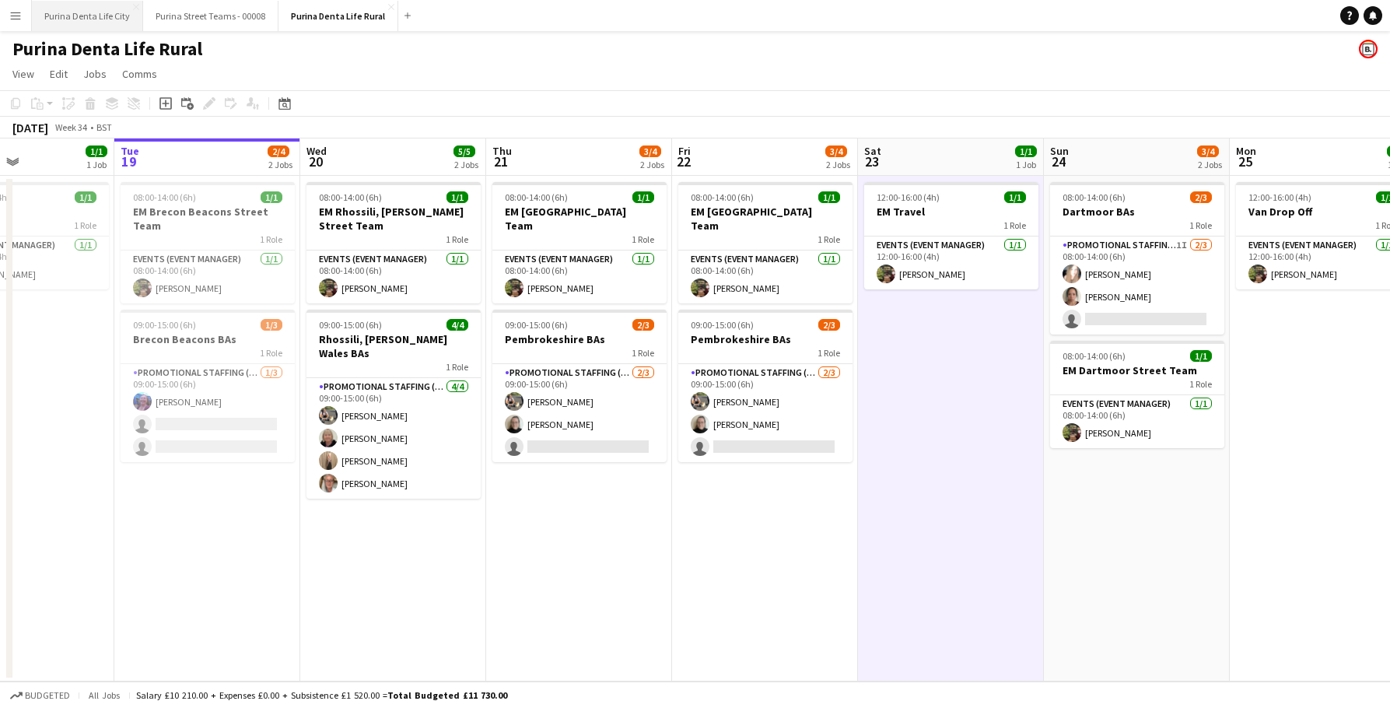
click at [103, 21] on button "Purina Denta Life City Close" at bounding box center [87, 16] width 111 height 30
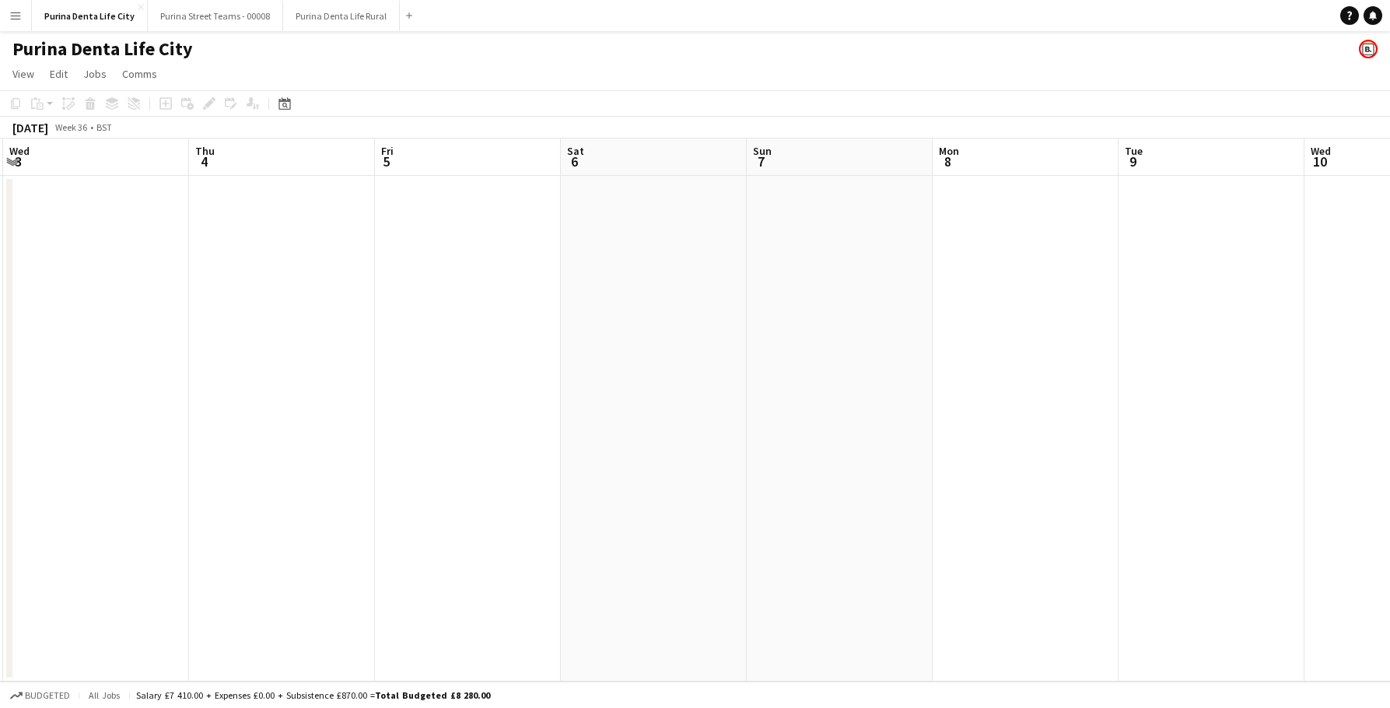
scroll to position [0, 565]
click at [135, 10] on button "Purina Denta Life City Close" at bounding box center [90, 16] width 116 height 30
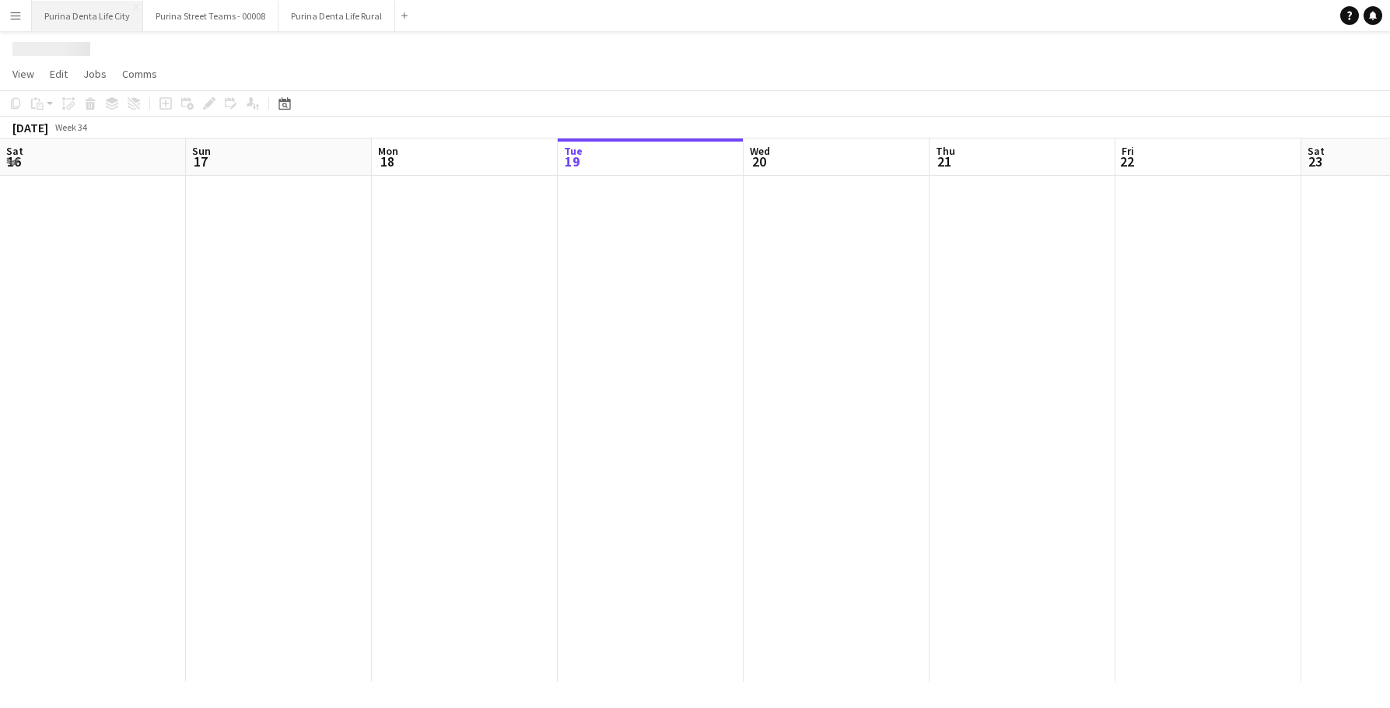
scroll to position [0, 372]
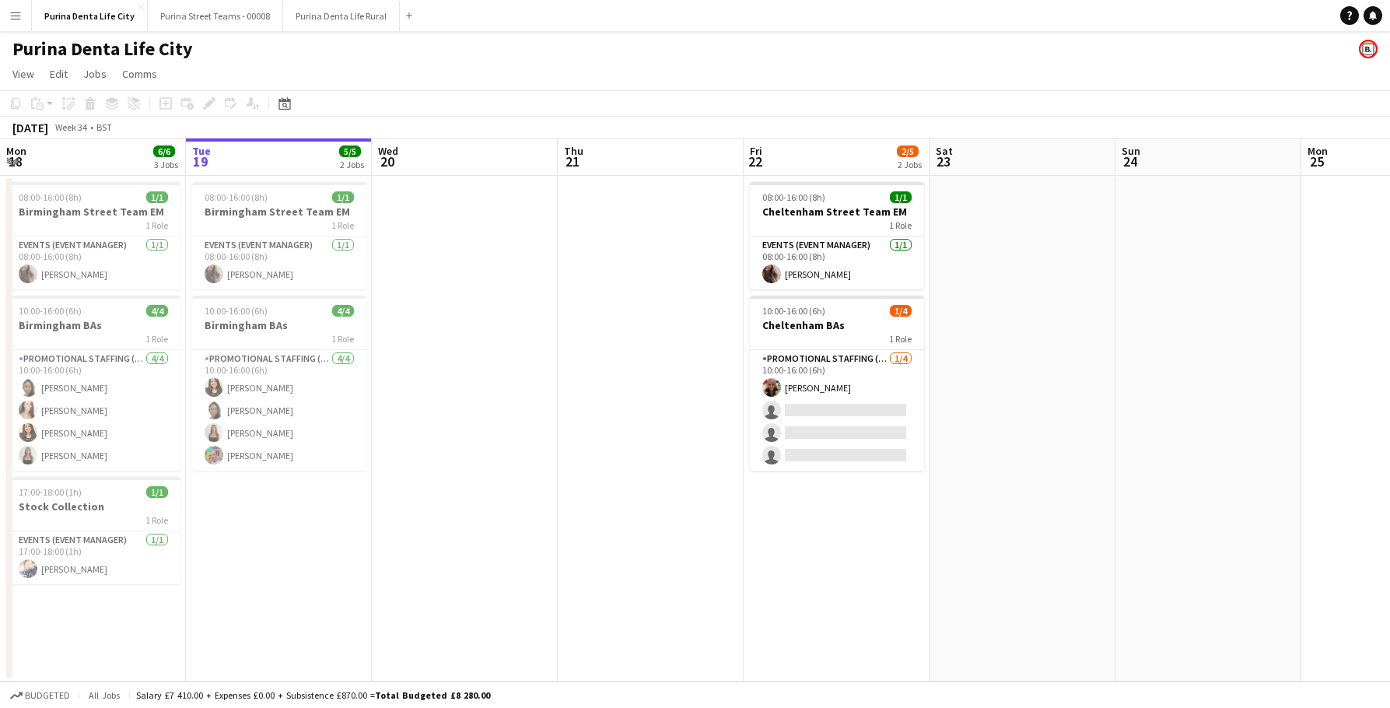
click at [8, 30] on button "Menu" at bounding box center [15, 15] width 31 height 31
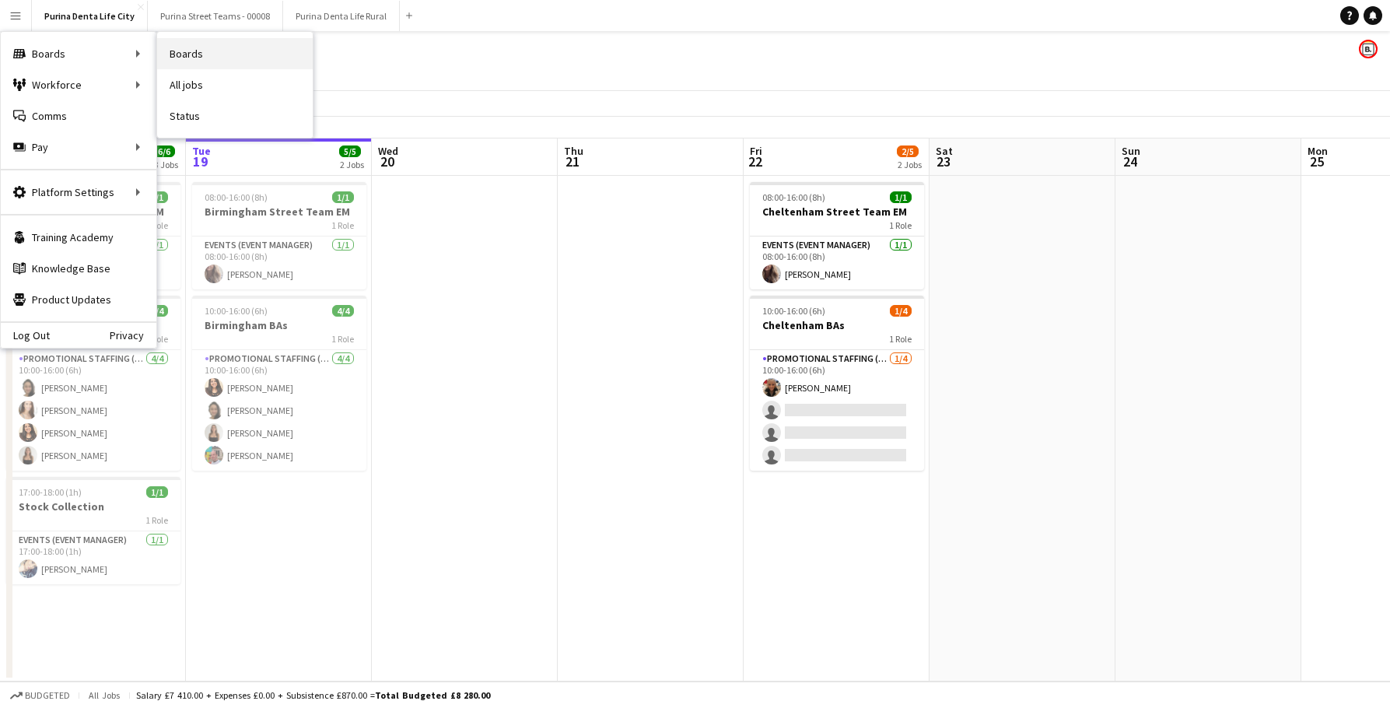
click at [177, 50] on link "Boards" at bounding box center [235, 53] width 156 height 31
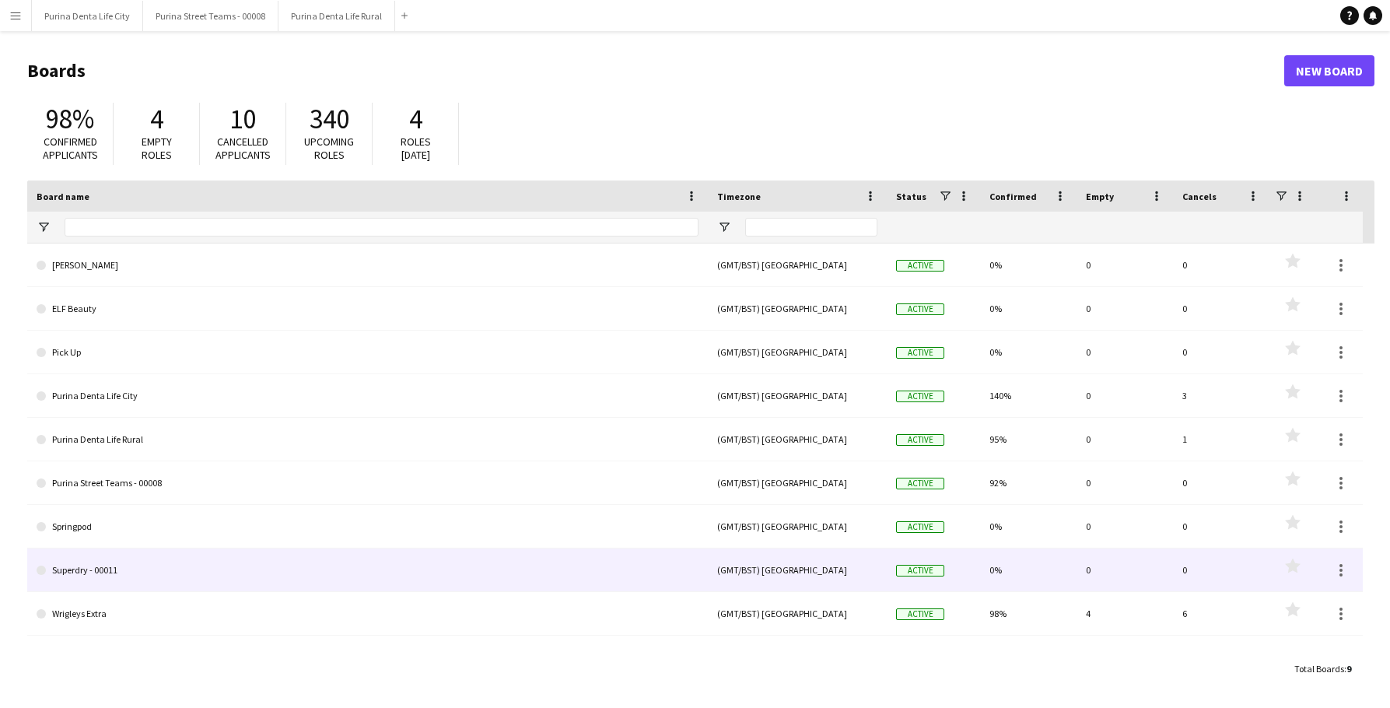
click at [233, 618] on link "Wrigleys Extra" at bounding box center [368, 614] width 662 height 44
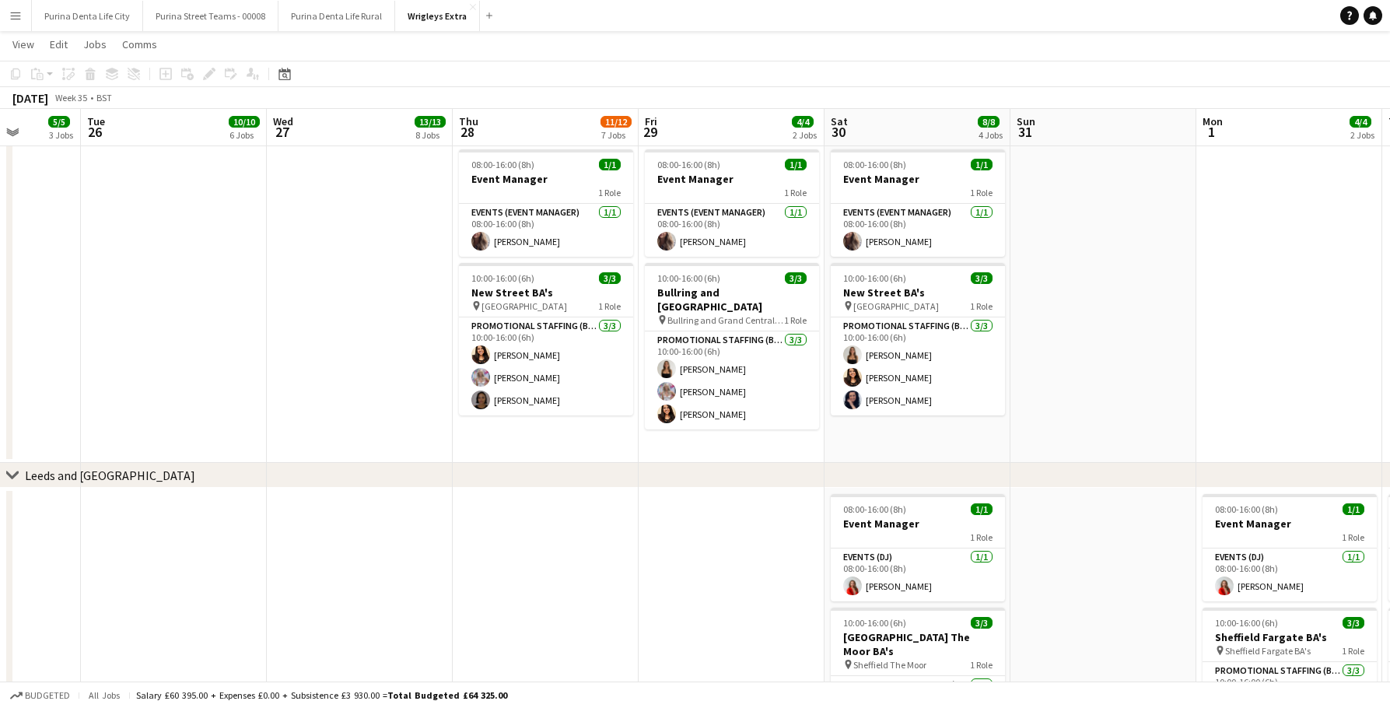
scroll to position [0, 475]
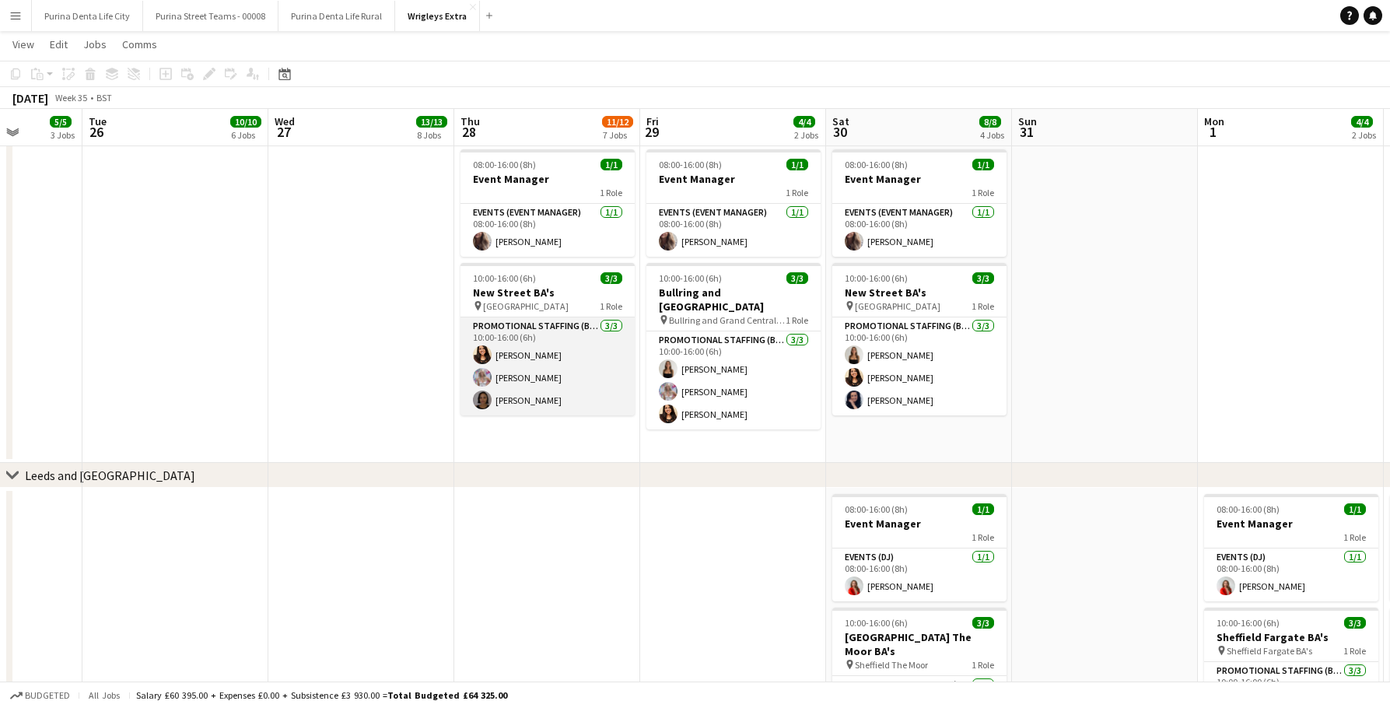
click at [552, 405] on app-card-role "Promotional Staffing (Brand Ambassadors) [DATE] 10:00-16:00 (6h) [PERSON_NAME] …" at bounding box center [548, 366] width 174 height 98
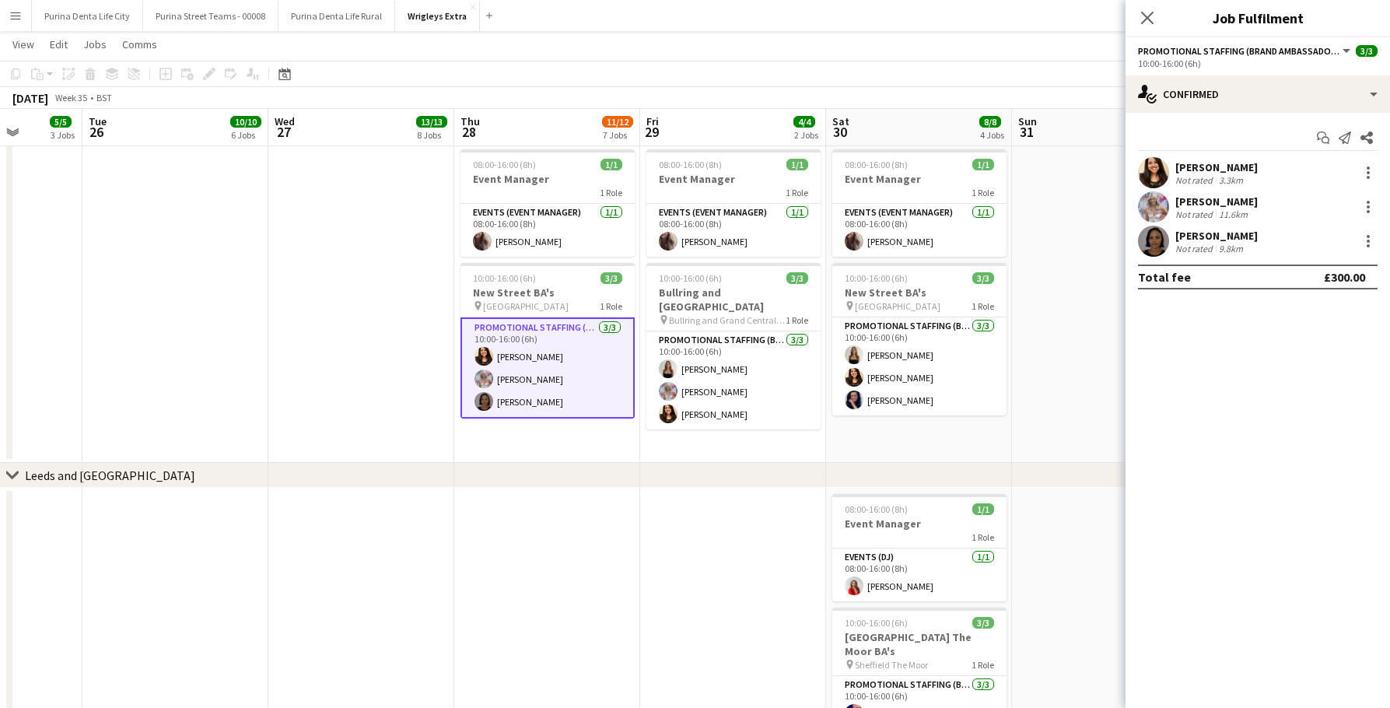
click at [1153, 200] on app-user-avatar at bounding box center [1153, 206] width 31 height 31
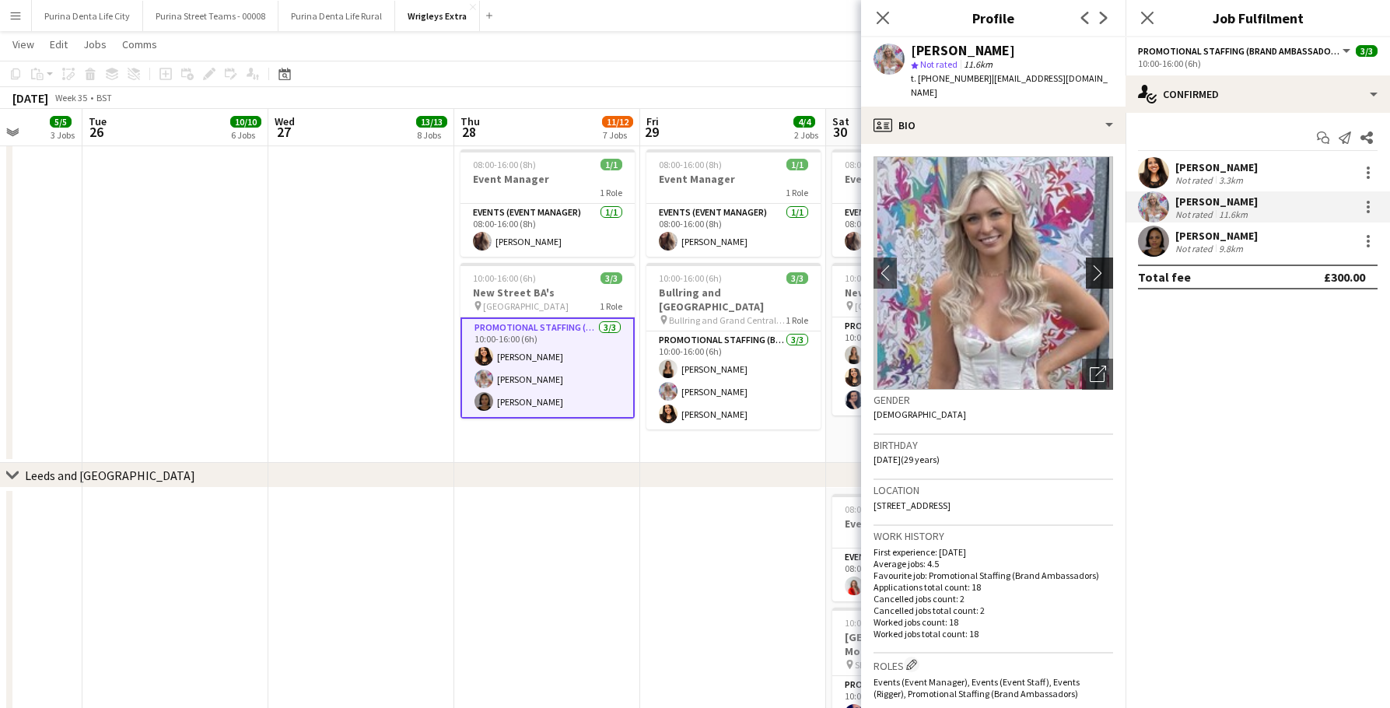
click at [1105, 264] on app-icon "chevron-right" at bounding box center [1102, 272] width 24 height 16
click at [1103, 264] on app-icon "chevron-right" at bounding box center [1102, 272] width 24 height 16
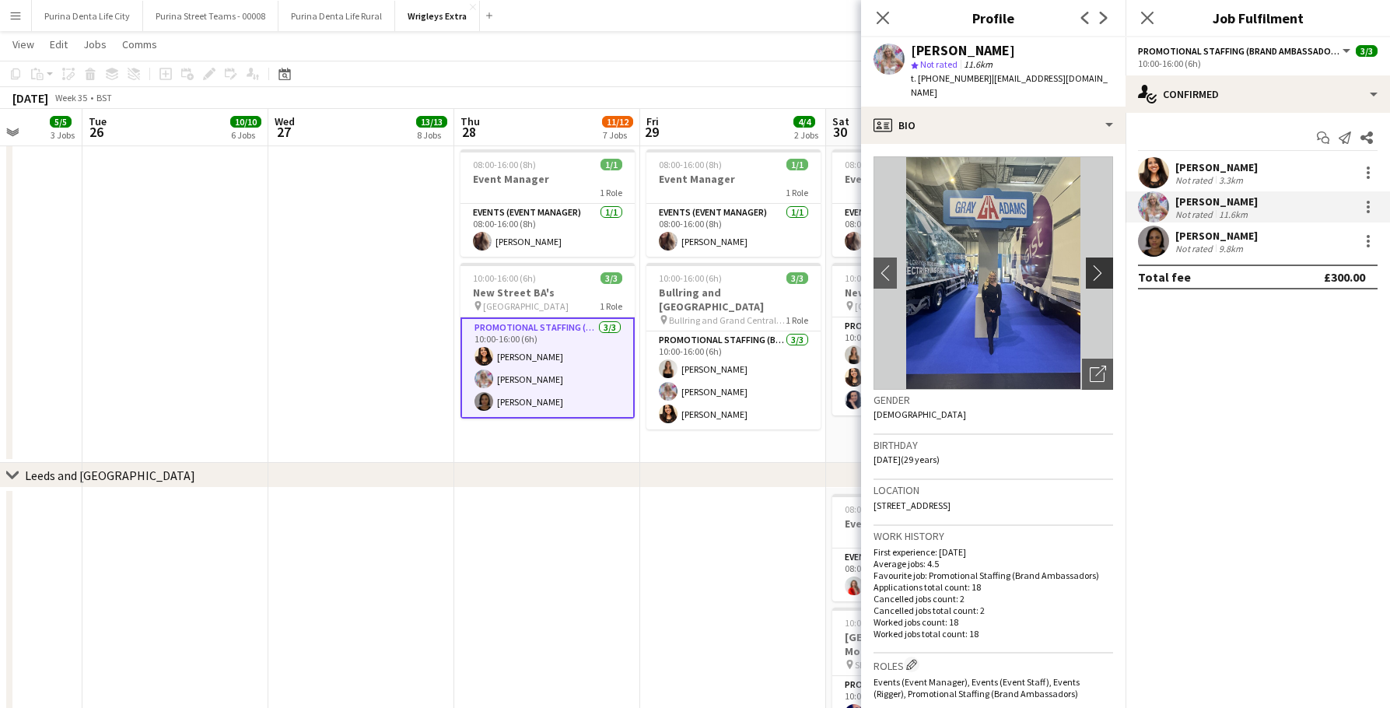
click at [1101, 264] on app-icon "chevron-right" at bounding box center [1102, 272] width 24 height 16
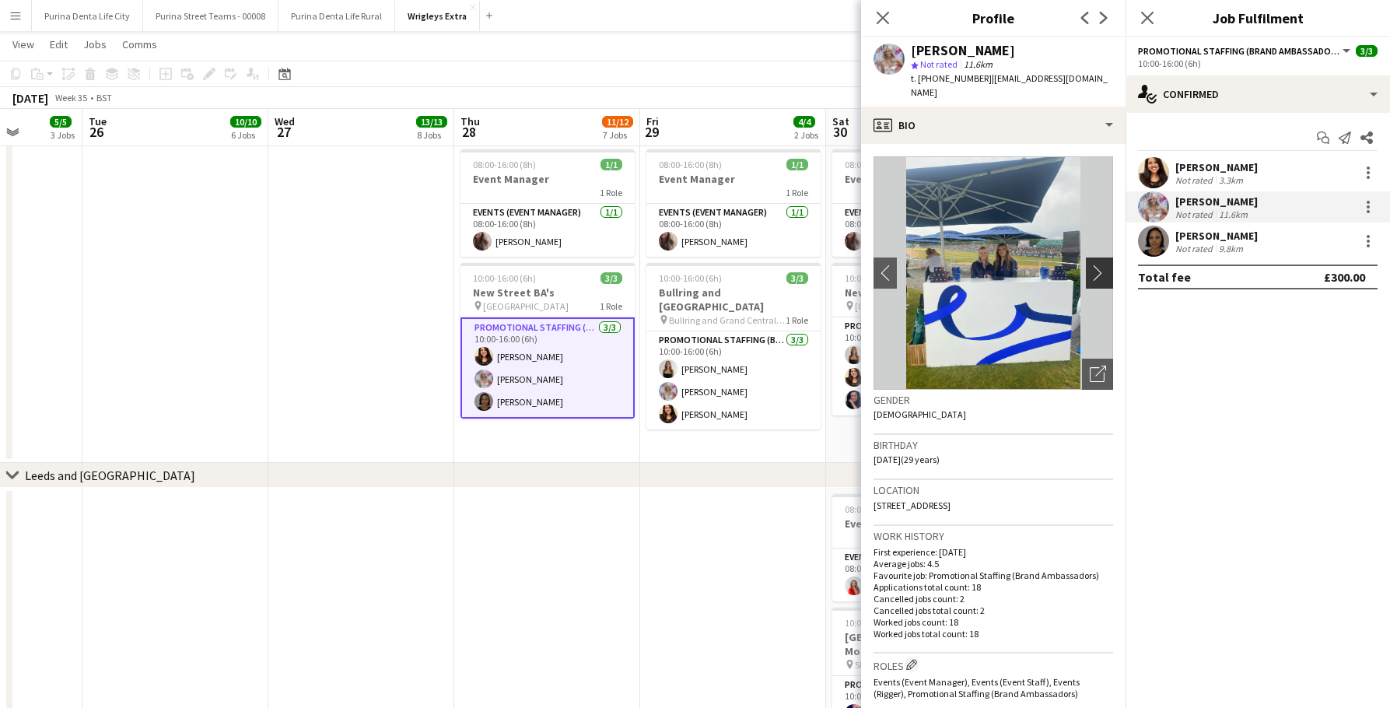
click at [1101, 264] on app-icon "chevron-right" at bounding box center [1102, 272] width 24 height 16
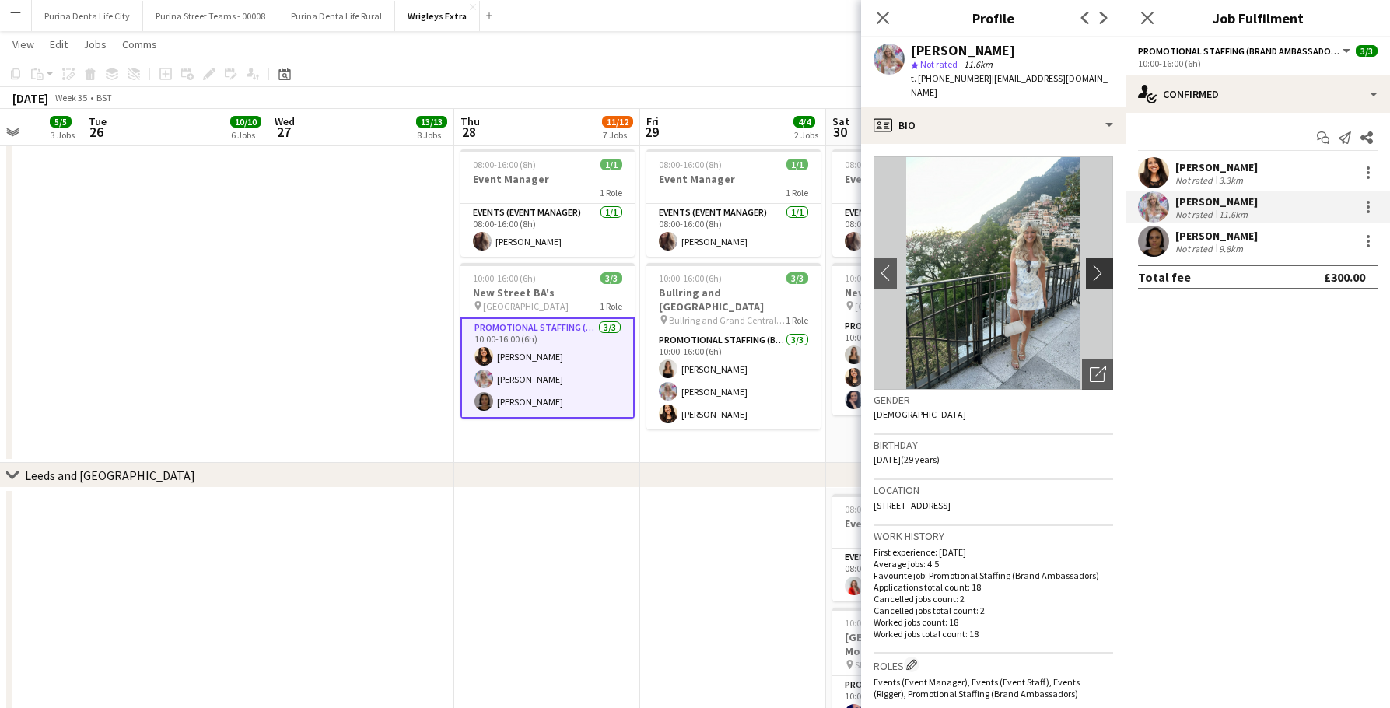
click at [1101, 264] on app-icon "chevron-right" at bounding box center [1102, 272] width 24 height 16
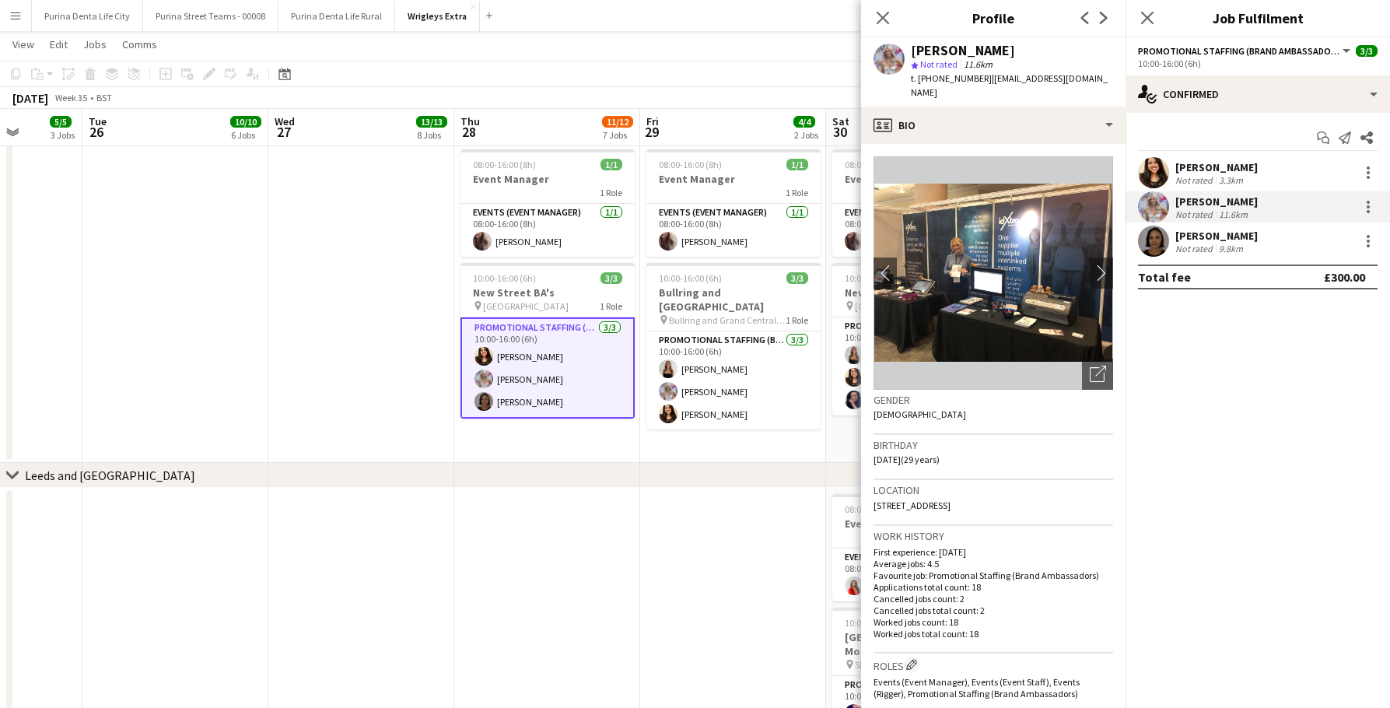
click at [709, 53] on app-page-menu "View Day view expanded Day view collapsed Month view Date picker Jump to [DATE]…" at bounding box center [695, 46] width 1390 height 30
